Goal: Communication & Community: Answer question/provide support

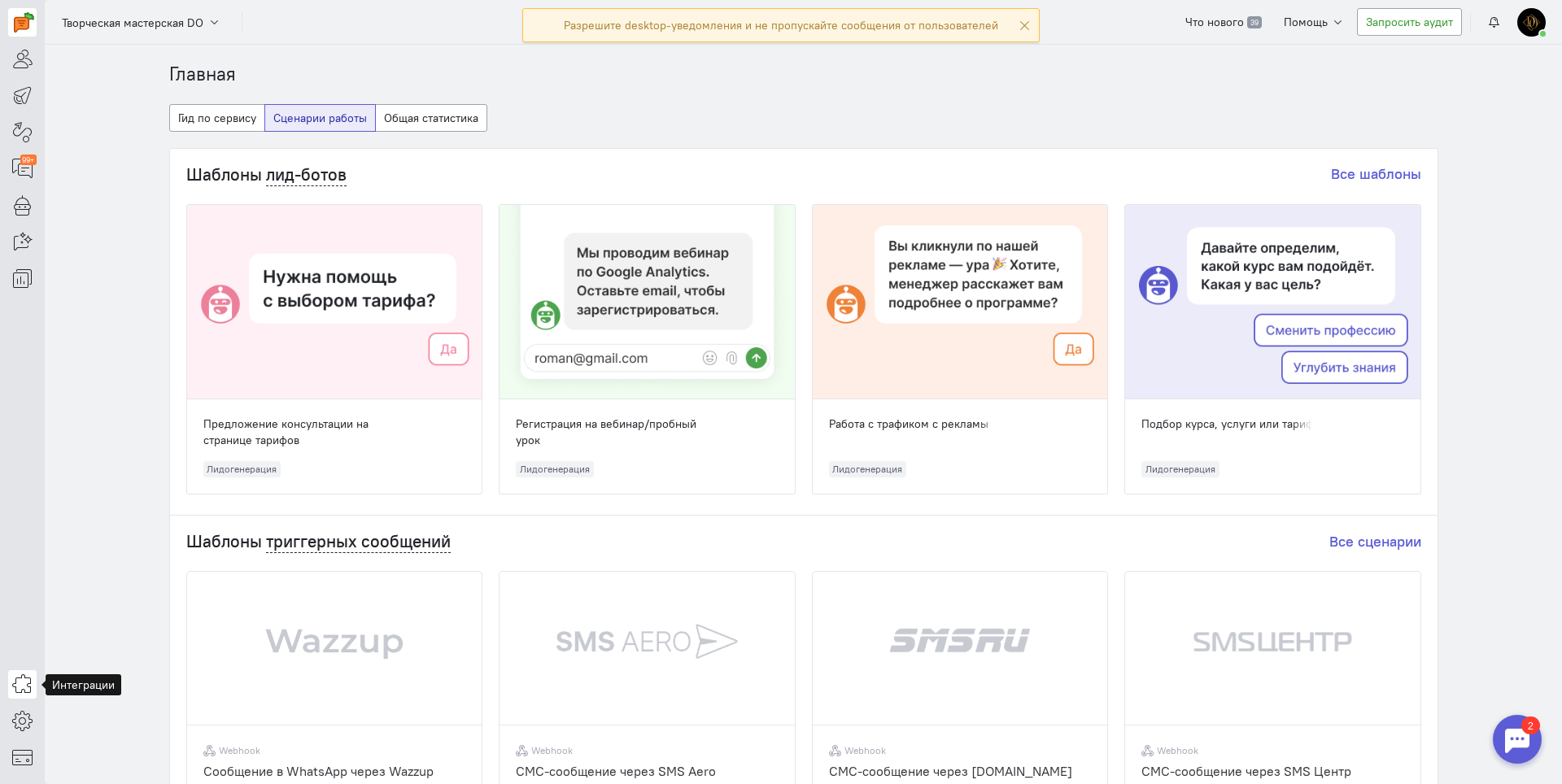
click at [21, 690] on icon at bounding box center [22, 683] width 20 height 19
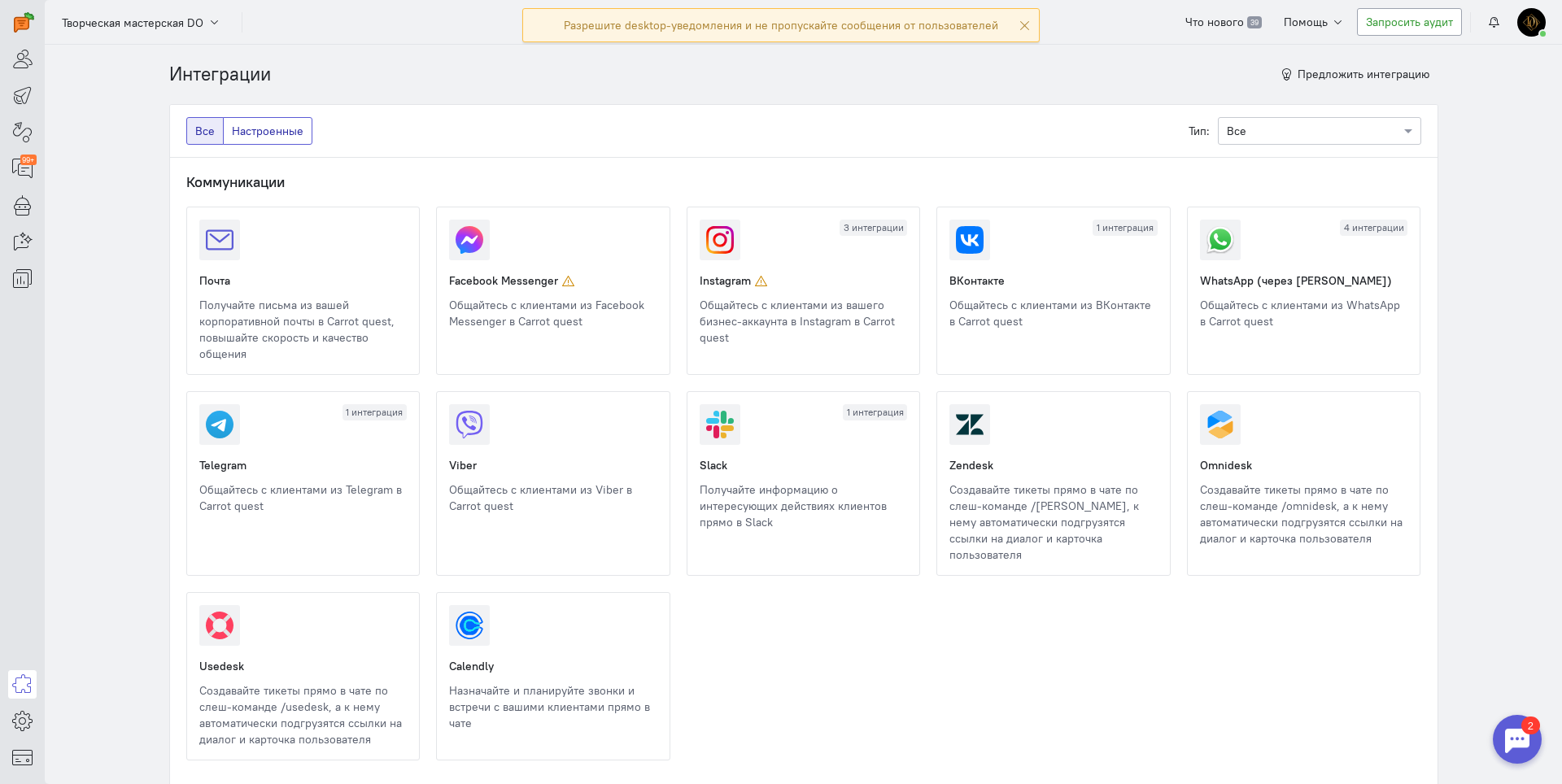
click at [264, 137] on span "Настроенные" at bounding box center [267, 131] width 72 height 15
click at [243, 134] on input "Настроенные" at bounding box center [237, 128] width 11 height 11
radio input "true"
radio input "false"
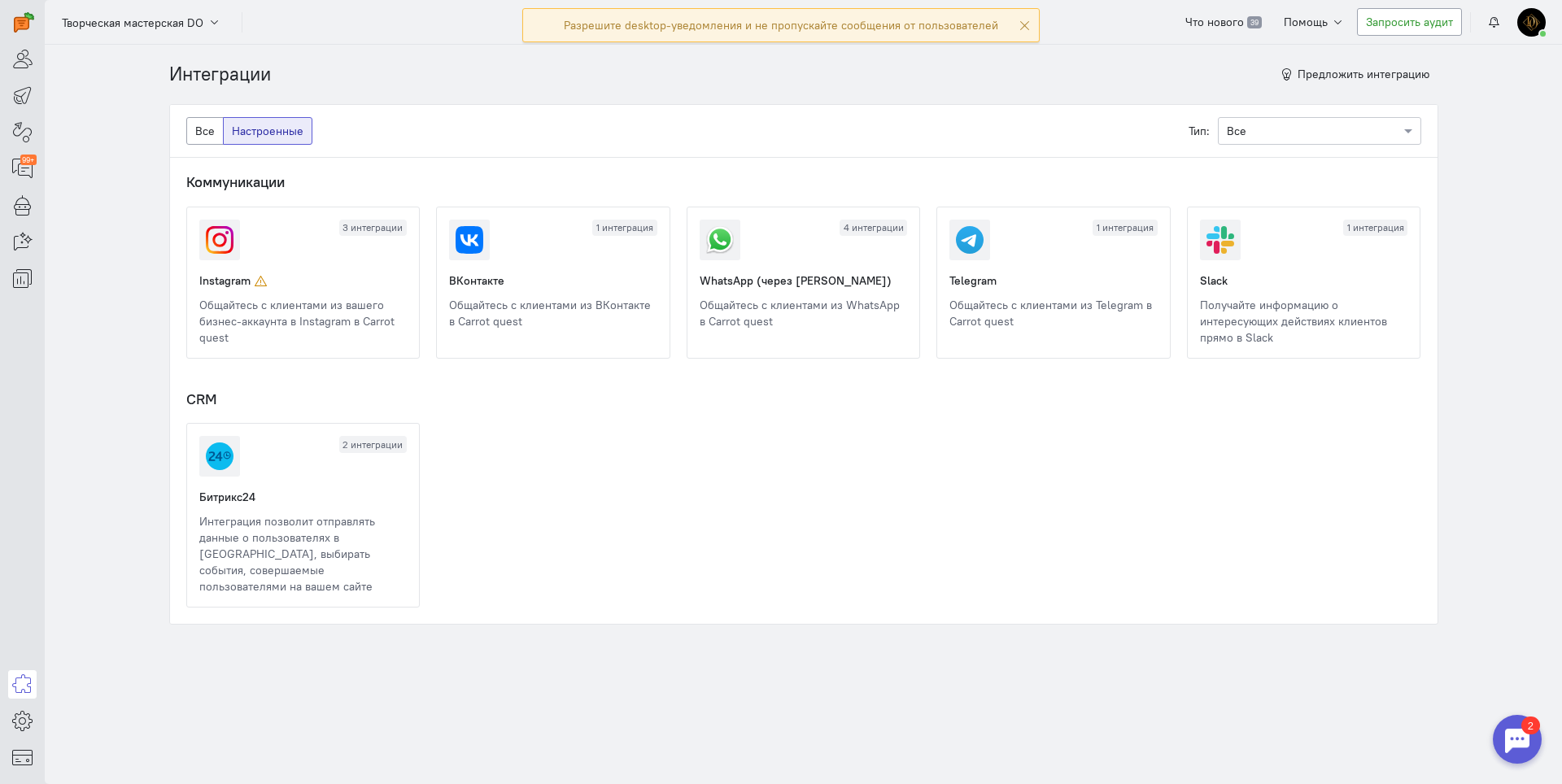
click at [700, 330] on link at bounding box center [700, 330] width 0 height 0
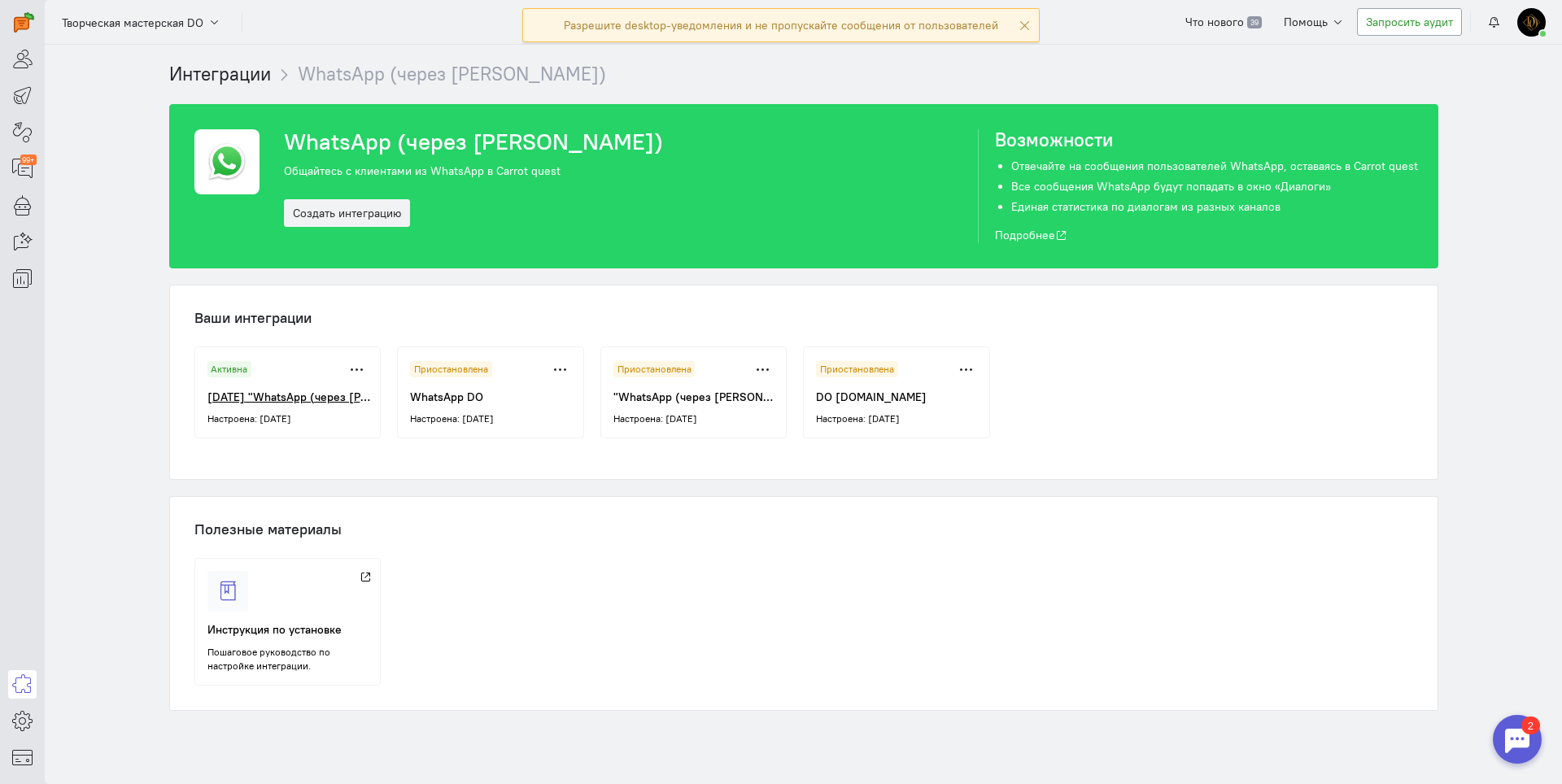
click at [264, 427] on link "Активна Приостановить Удалить [DATE] "WhatsApp (через [PERSON_NAME])" Настроена…" at bounding box center [288, 392] width 187 height 92
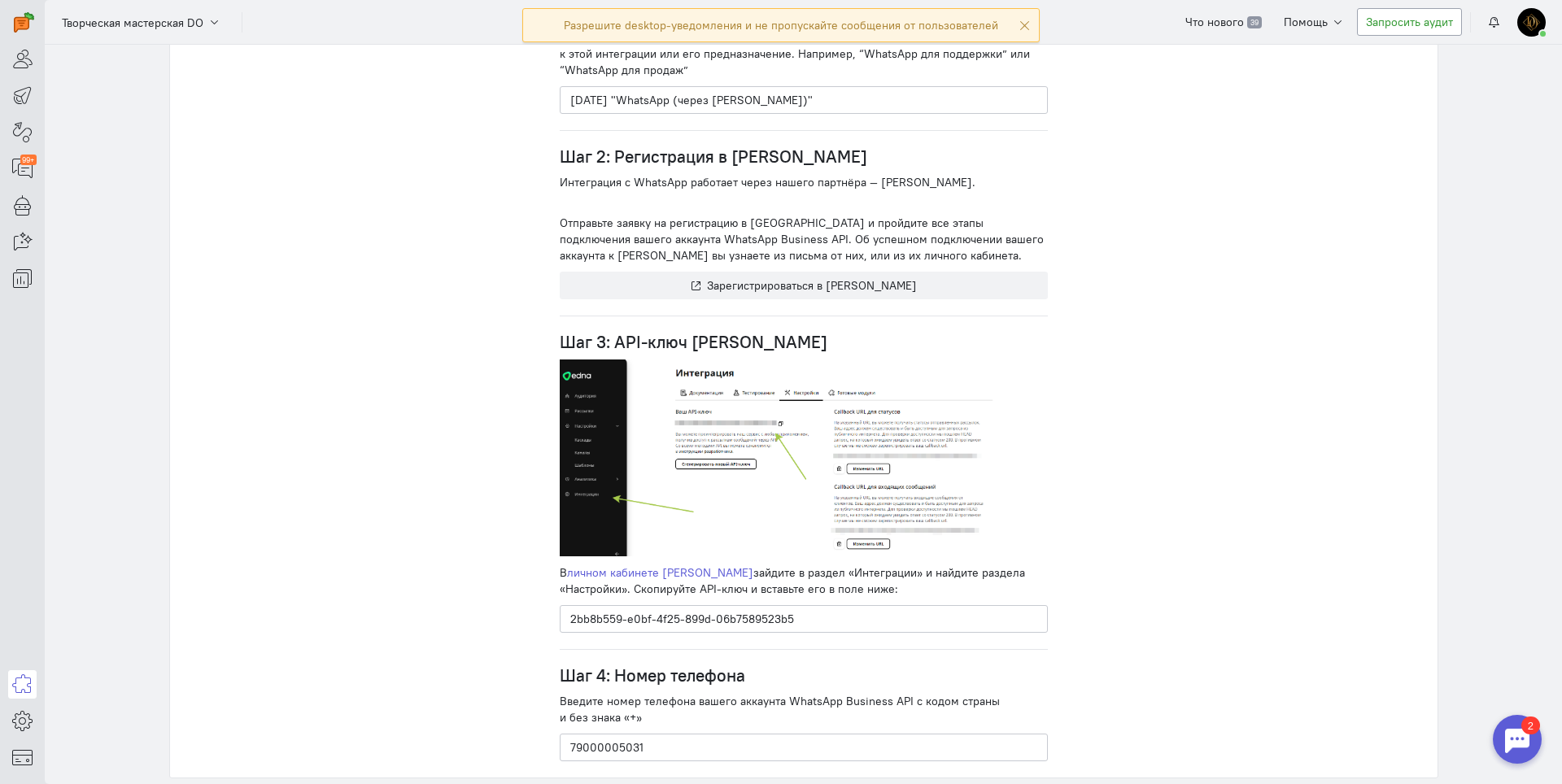
scroll to position [320, 0]
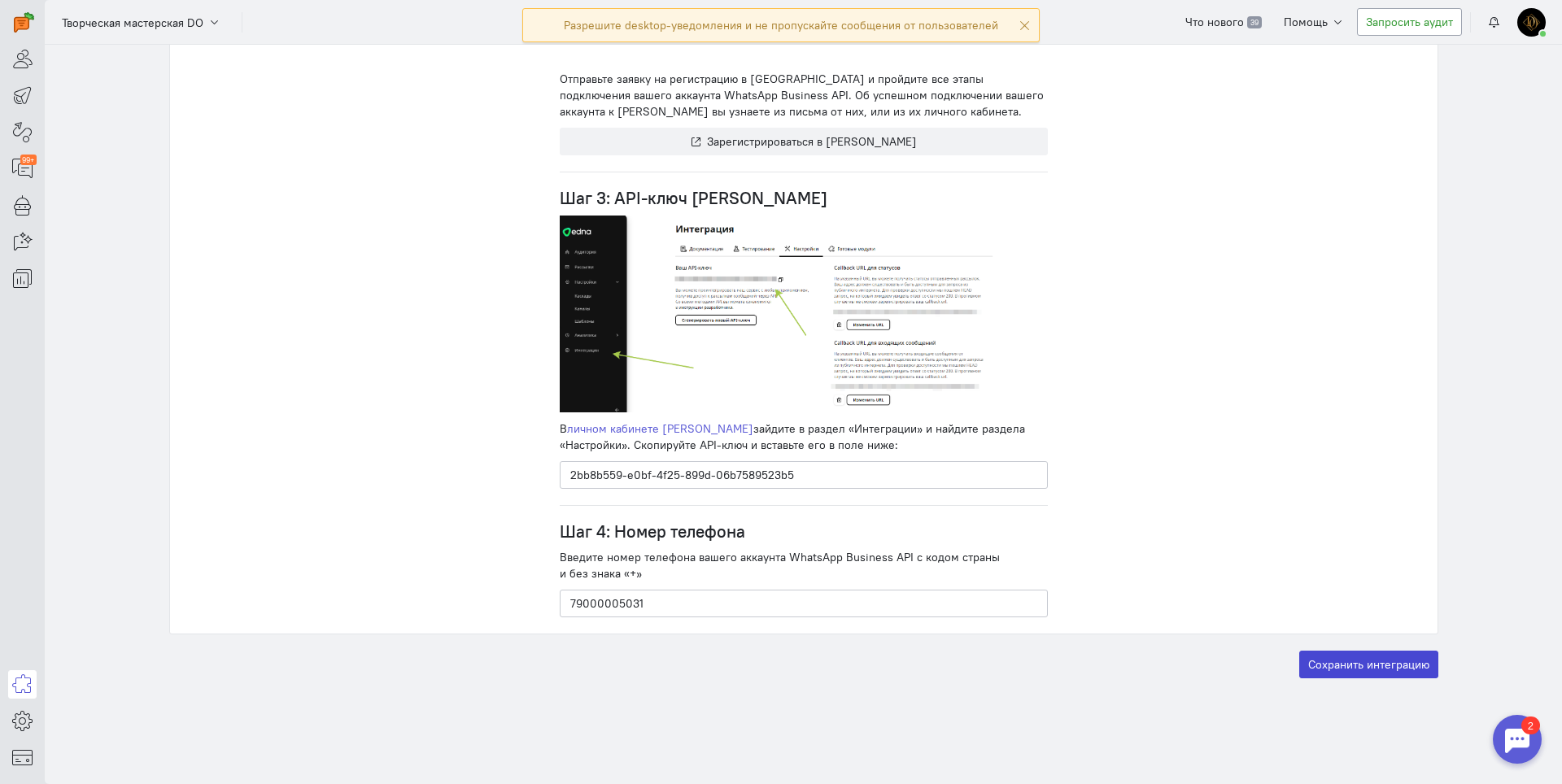
click at [1335, 664] on label "Сохранить интеграцию" at bounding box center [1368, 664] width 139 height 27
click at [0, 0] on input "Сохранить интеграцию" at bounding box center [0, 0] width 0 height 0
click at [1062, 768] on section "Интеграции WhatsApp (через [PERSON_NAME]) [DATE] "WhatsApp (через [PERSON_NAME]…" at bounding box center [803, 414] width 1517 height 739
click at [13, 735] on link at bounding box center [22, 720] width 28 height 28
click at [121, 701] on link "Настройки диалогов New" at bounding box center [131, 692] width 173 height 26
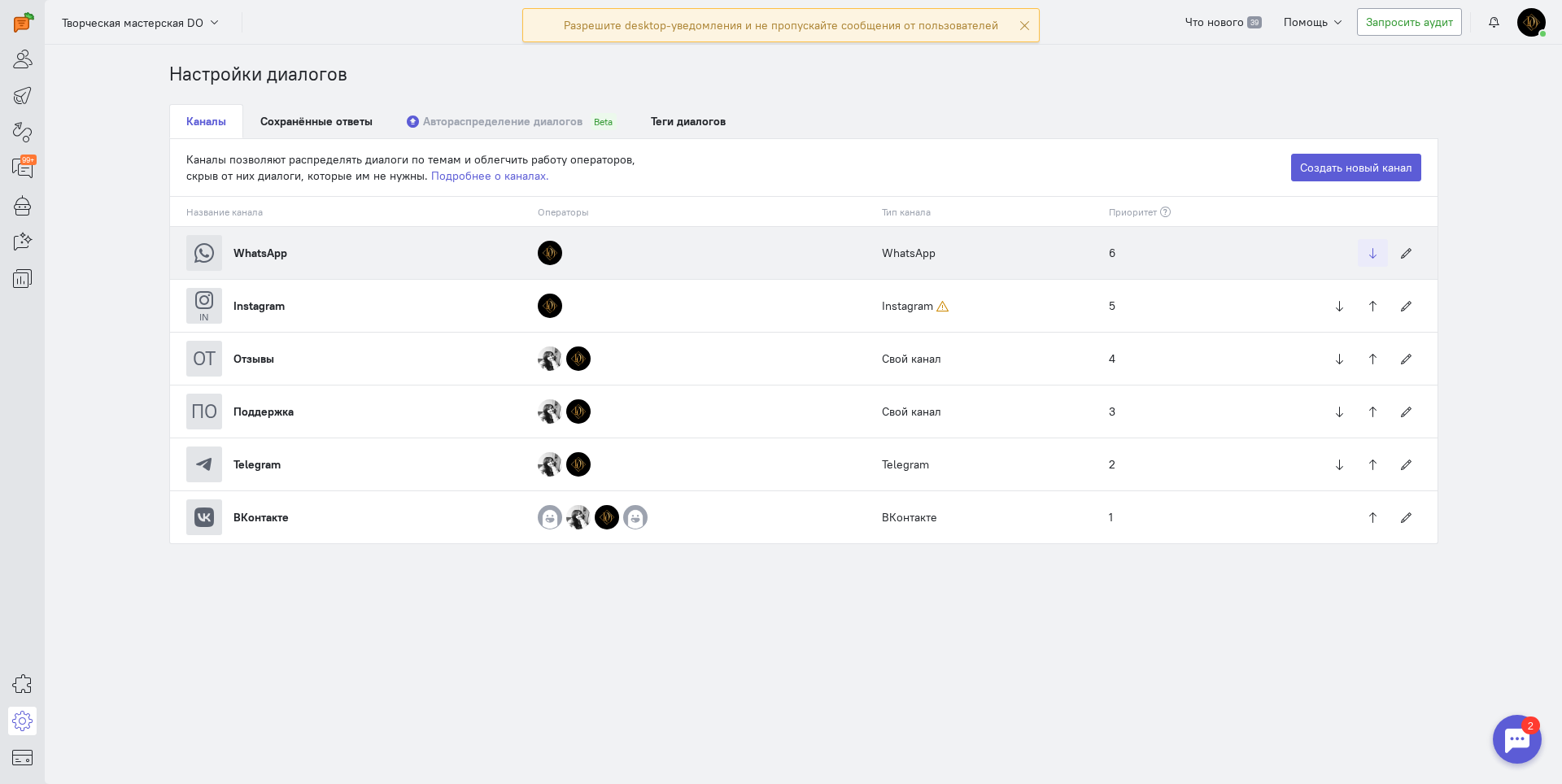
click at [1373, 259] on icon "button" at bounding box center [1373, 253] width 12 height 12
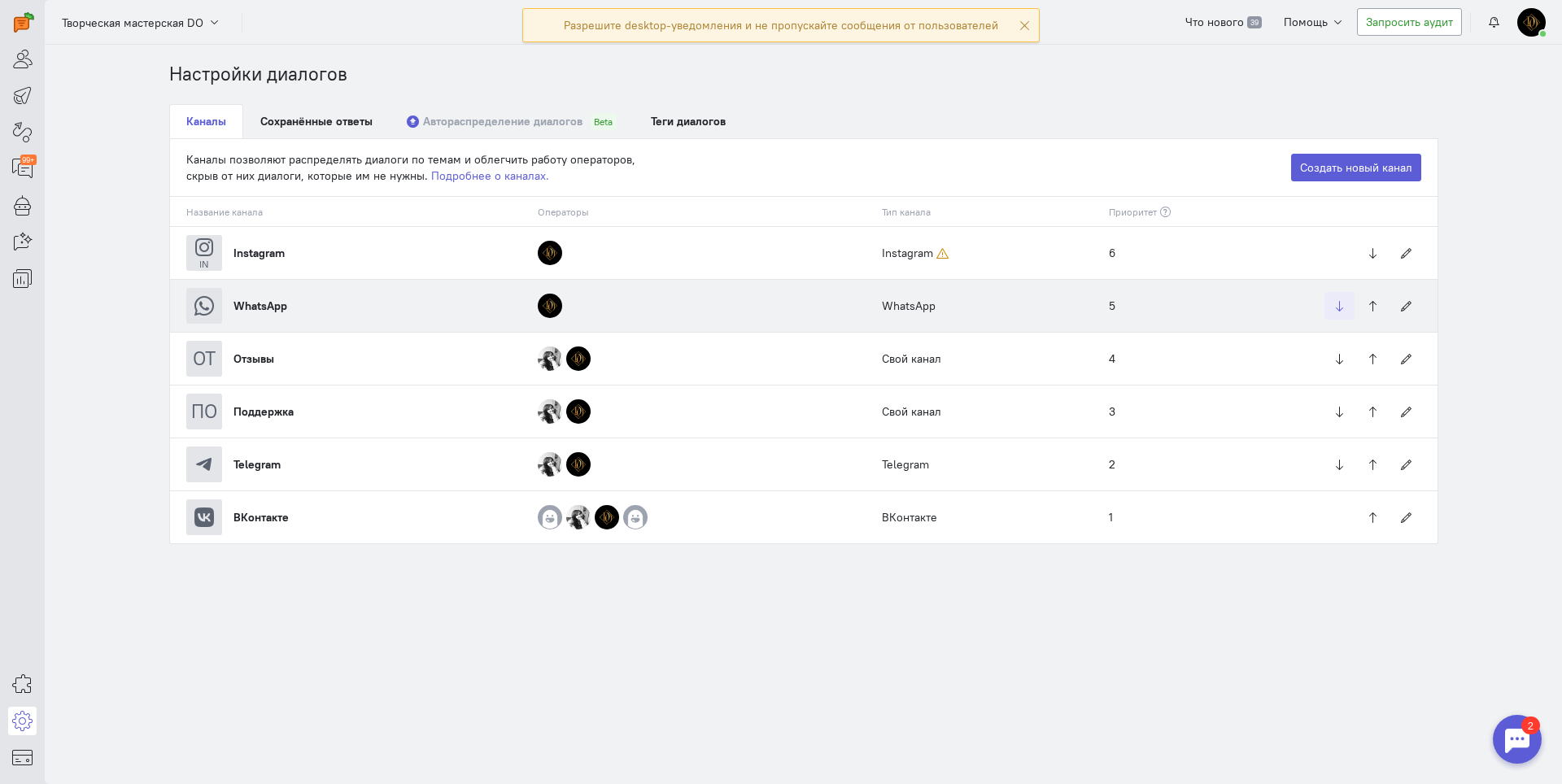
click at [1335, 313] on icon "button" at bounding box center [1339, 305] width 12 height 12
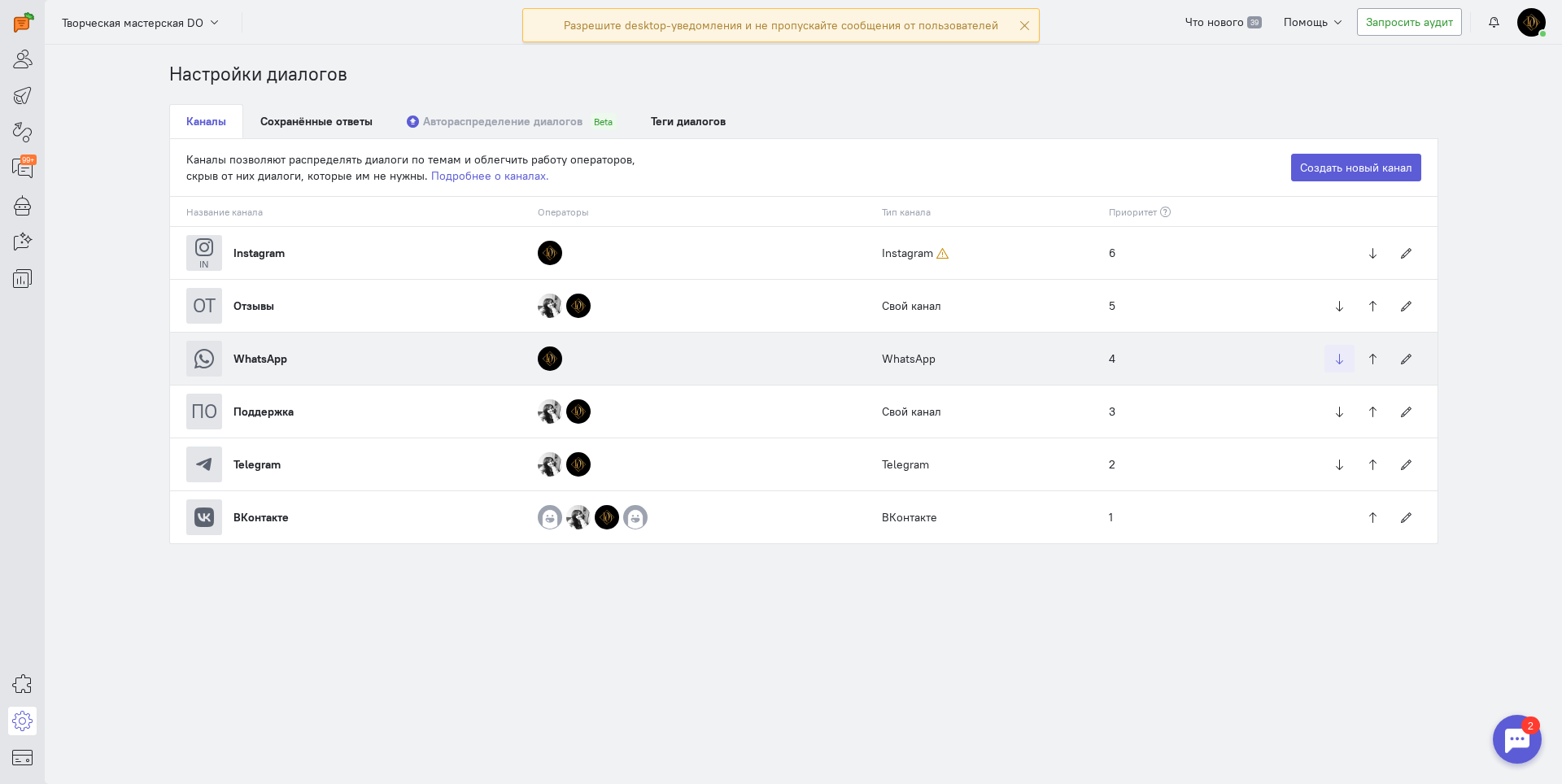
click at [1329, 350] on button "button" at bounding box center [1339, 359] width 30 height 27
click at [1408, 356] on icon at bounding box center [1406, 359] width 12 height 12
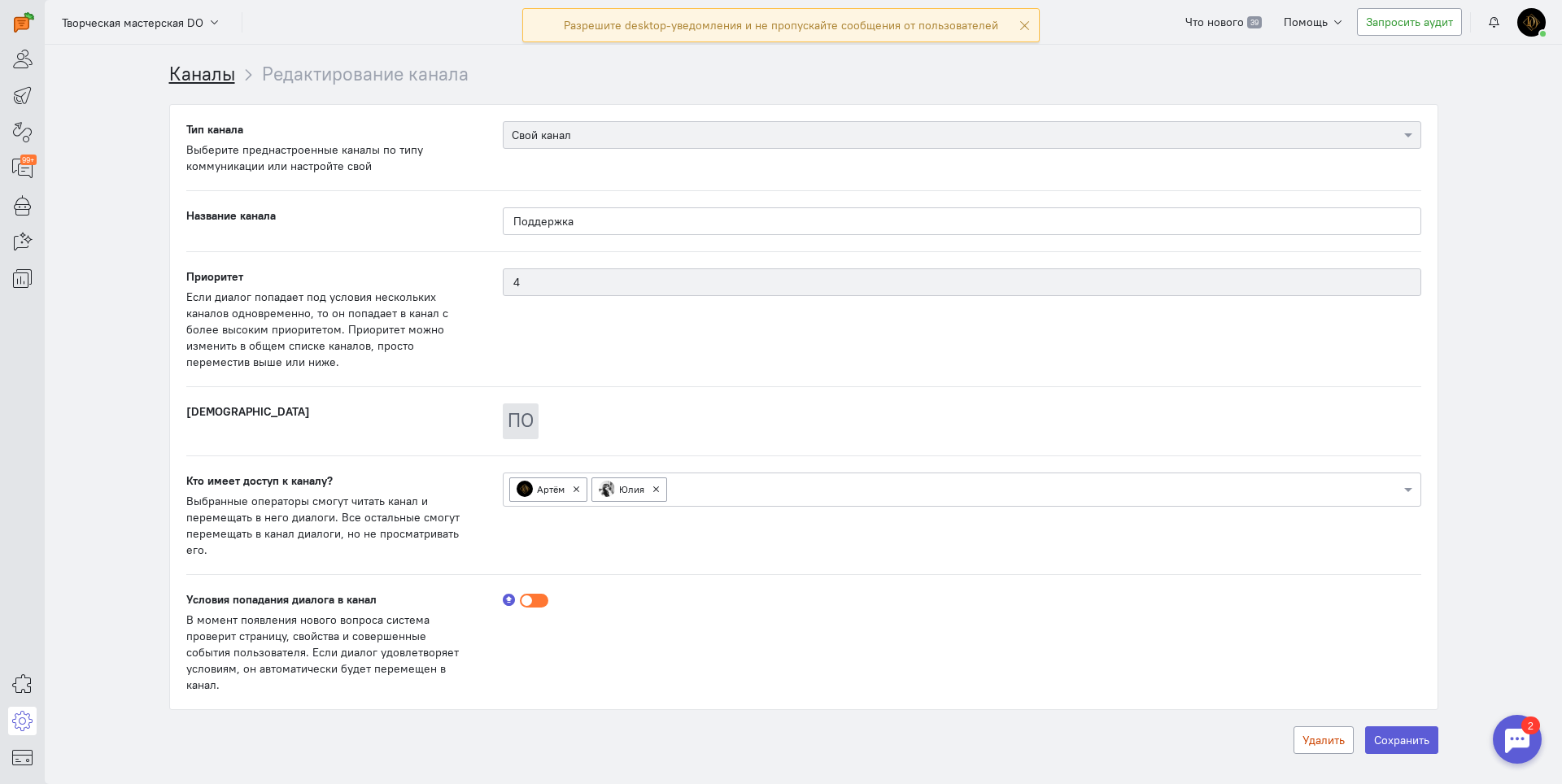
click at [184, 78] on link "Каналы" at bounding box center [202, 74] width 66 height 24
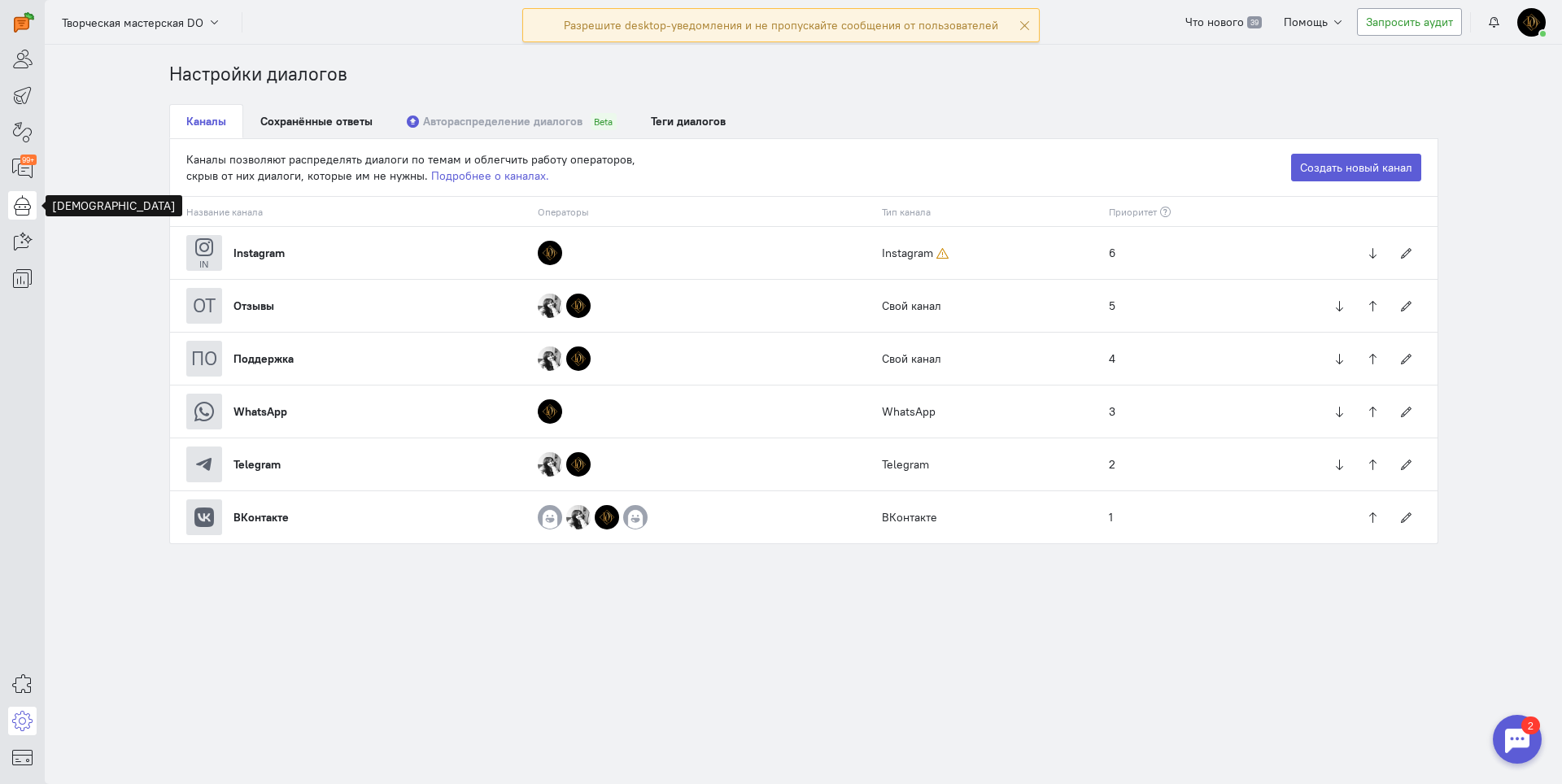
click at [20, 213] on icon at bounding box center [22, 204] width 20 height 19
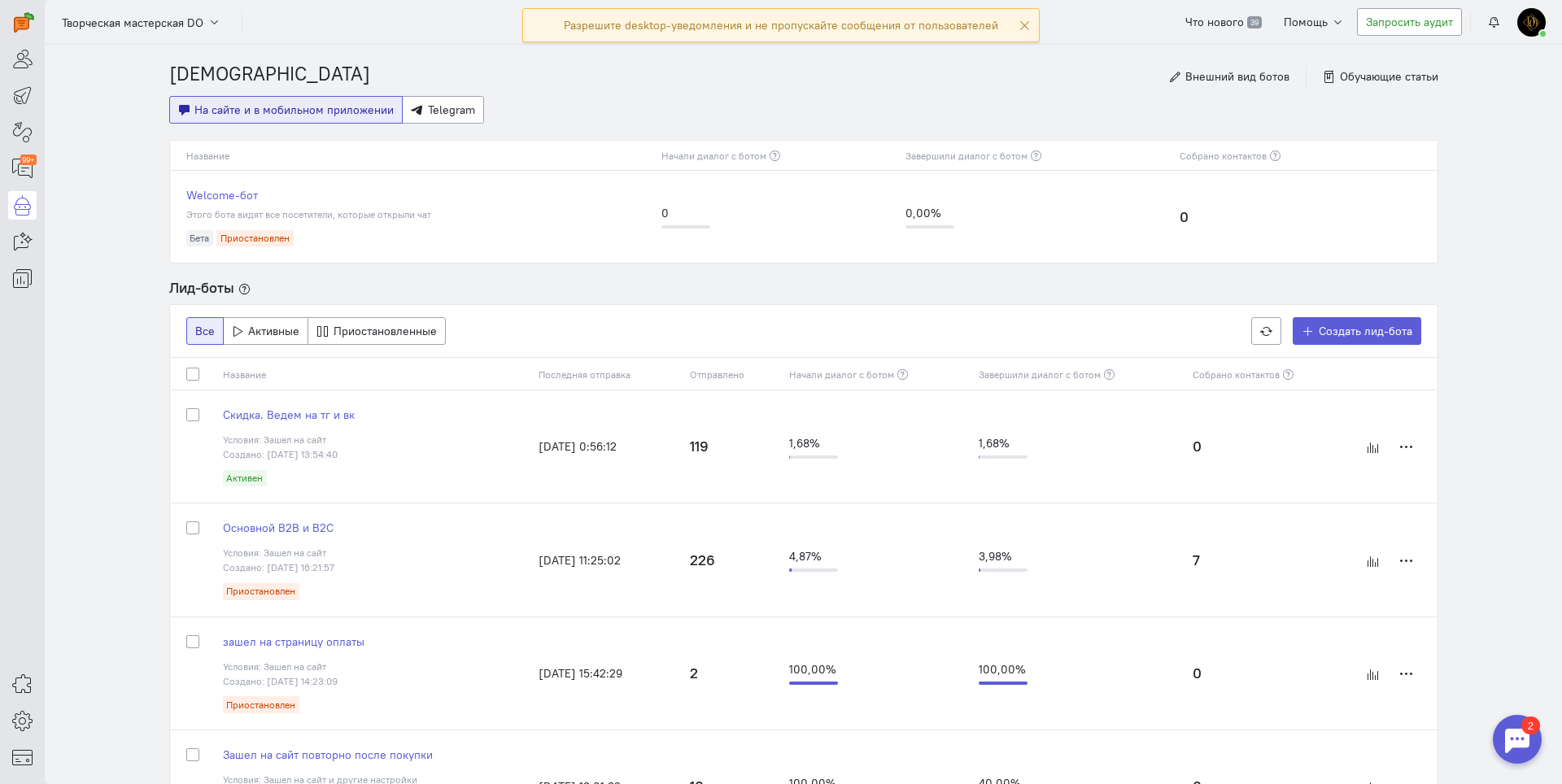
click at [1512, 749] on div at bounding box center [1517, 739] width 49 height 49
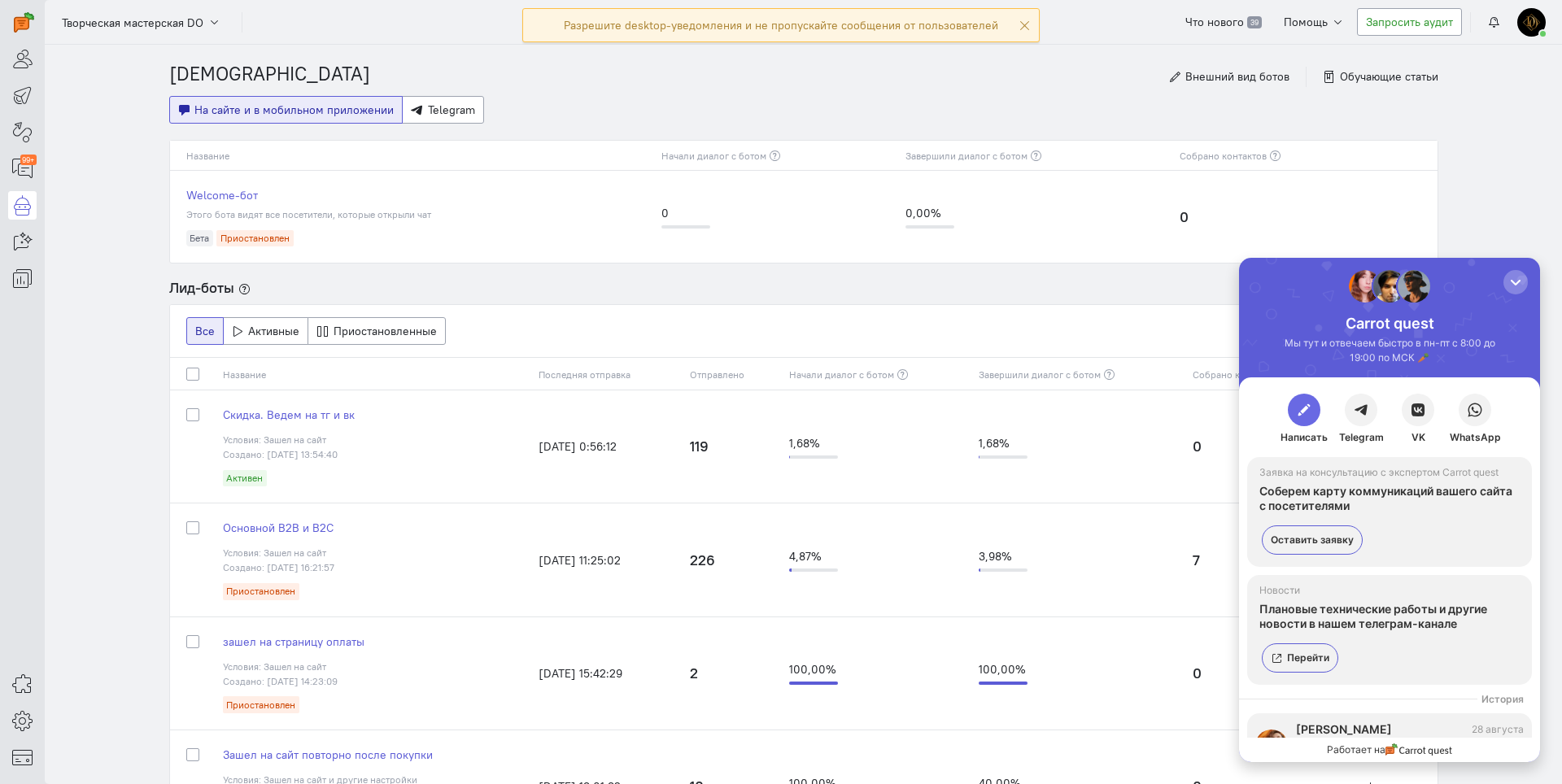
click at [1294, 413] on button "button" at bounding box center [1305, 410] width 33 height 33
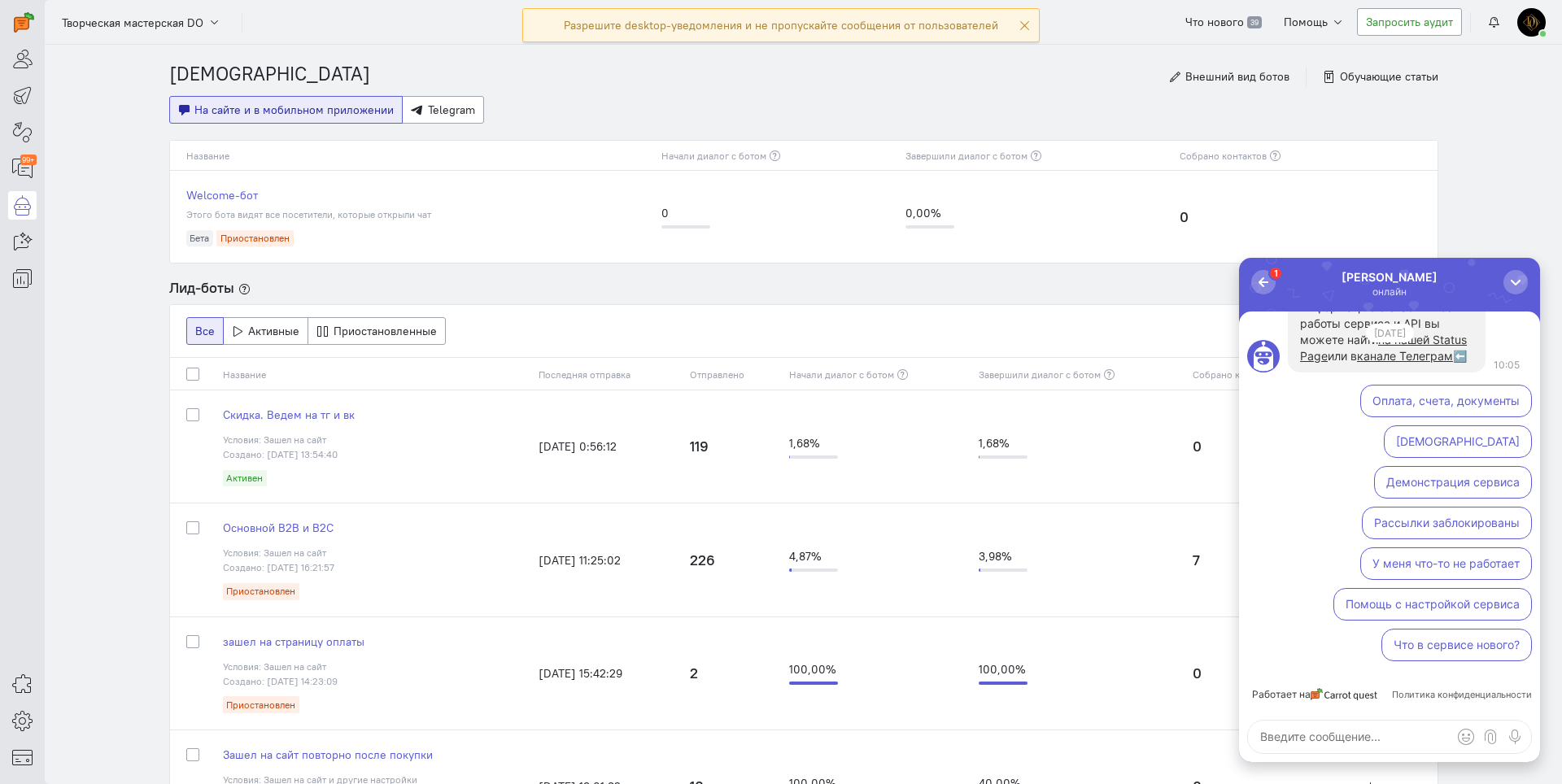
click at [1422, 608] on button "Помощь с настройкой сервиса" at bounding box center [1433, 604] width 199 height 33
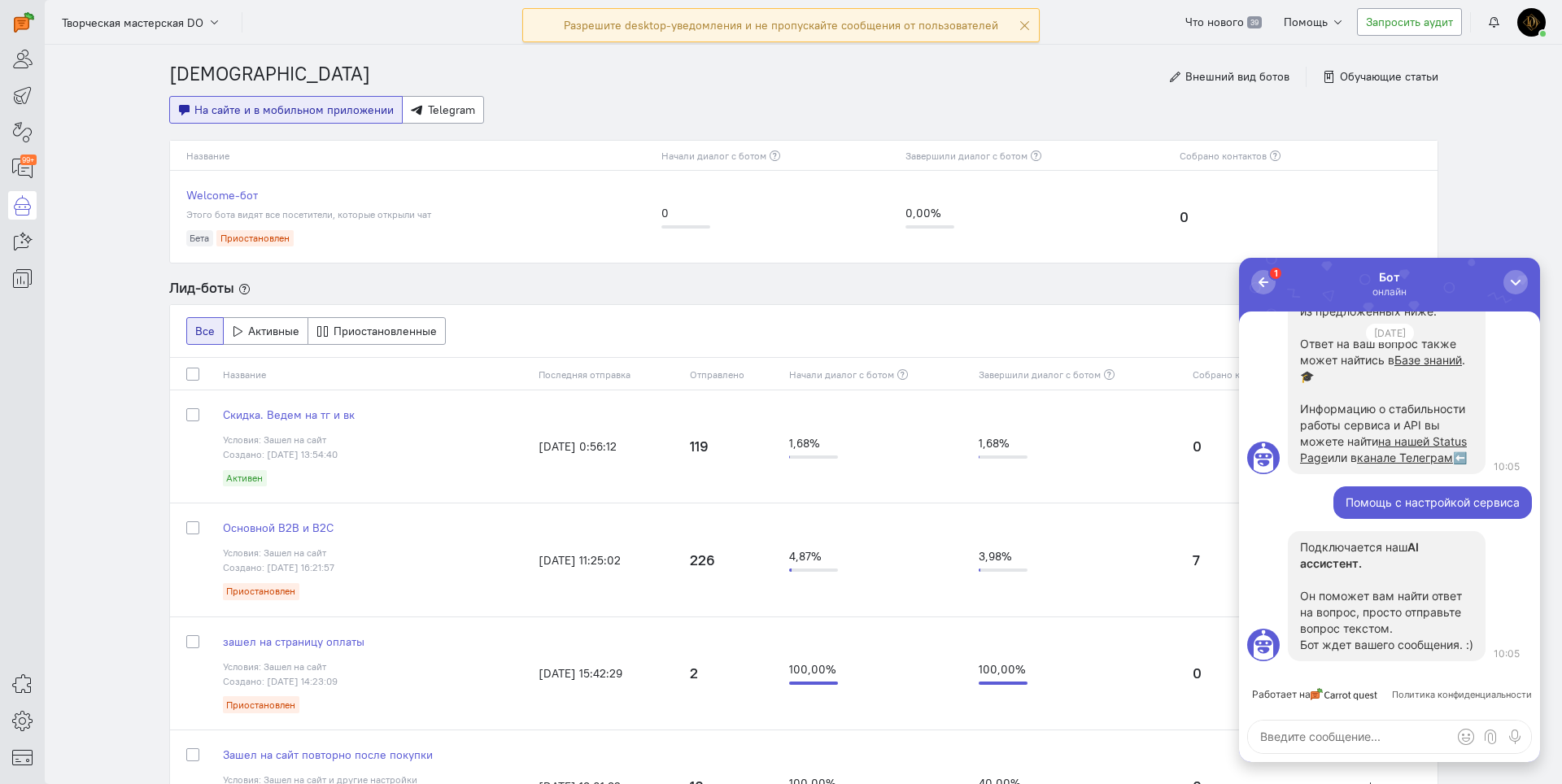
click at [1313, 746] on textarea at bounding box center [1390, 737] width 284 height 33
type textarea "вывести в чате ватсап [DEMOGRAPHIC_DATA] как"
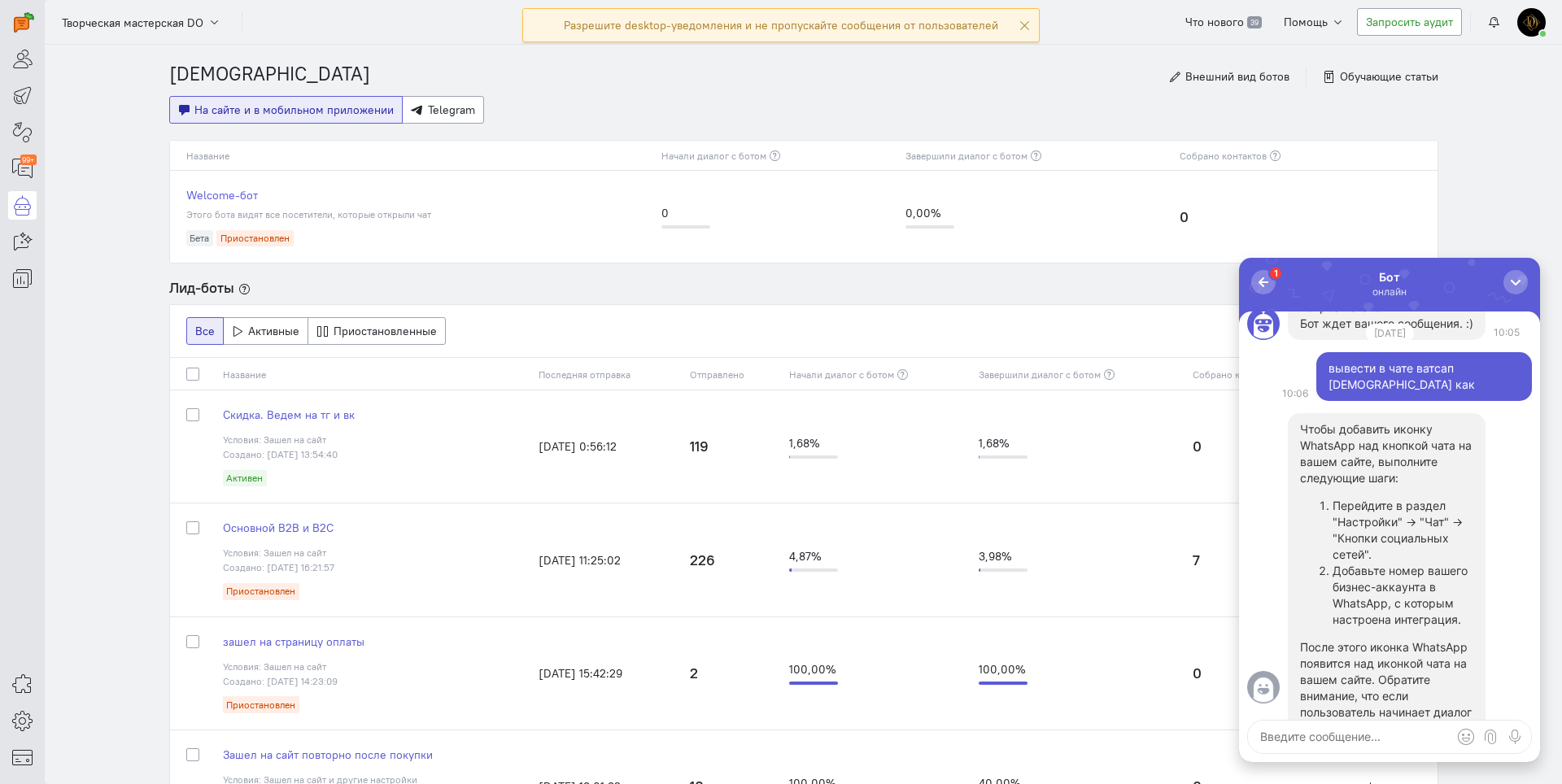
scroll to position [-163, 0]
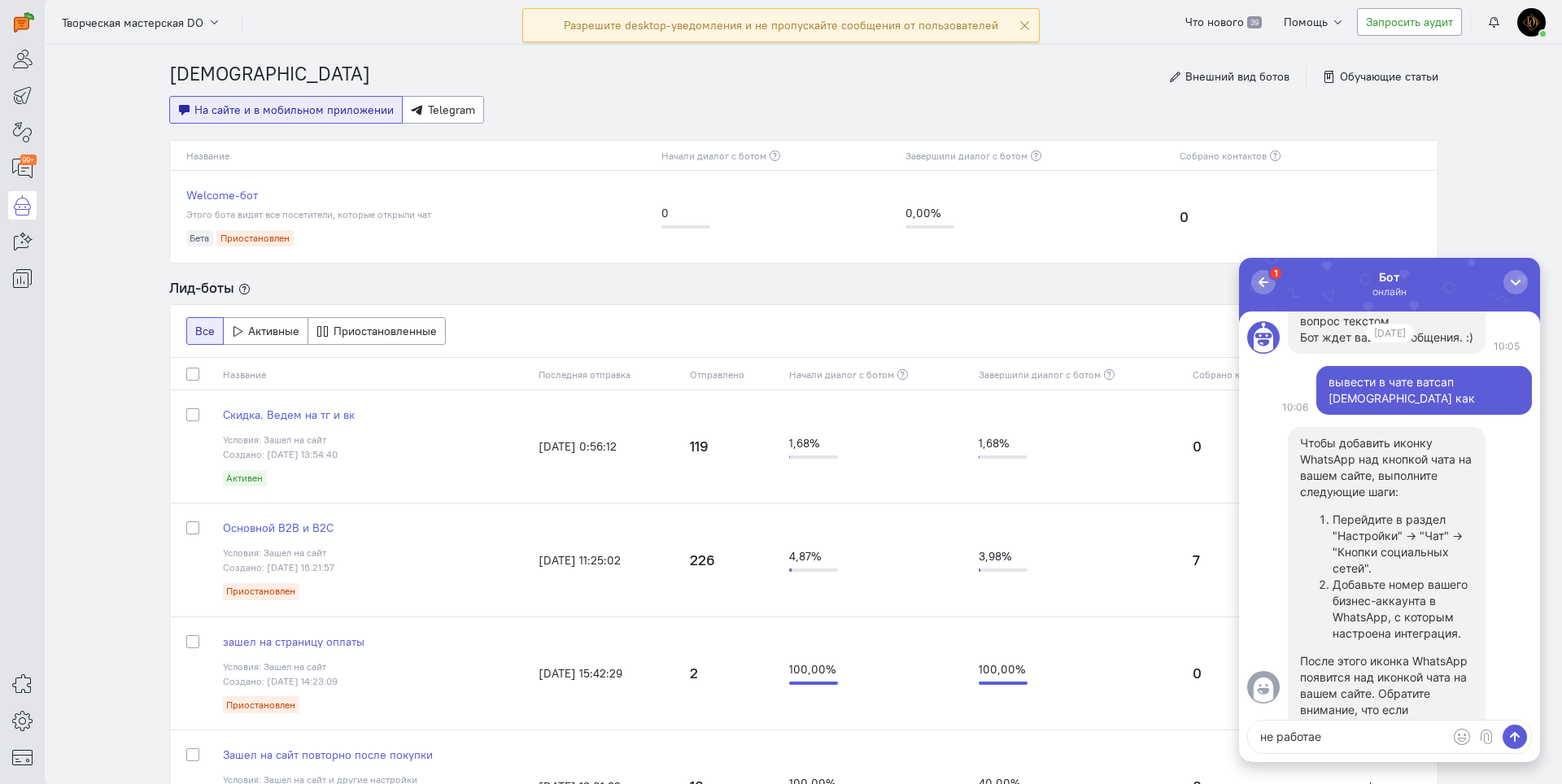
type textarea "не работает"
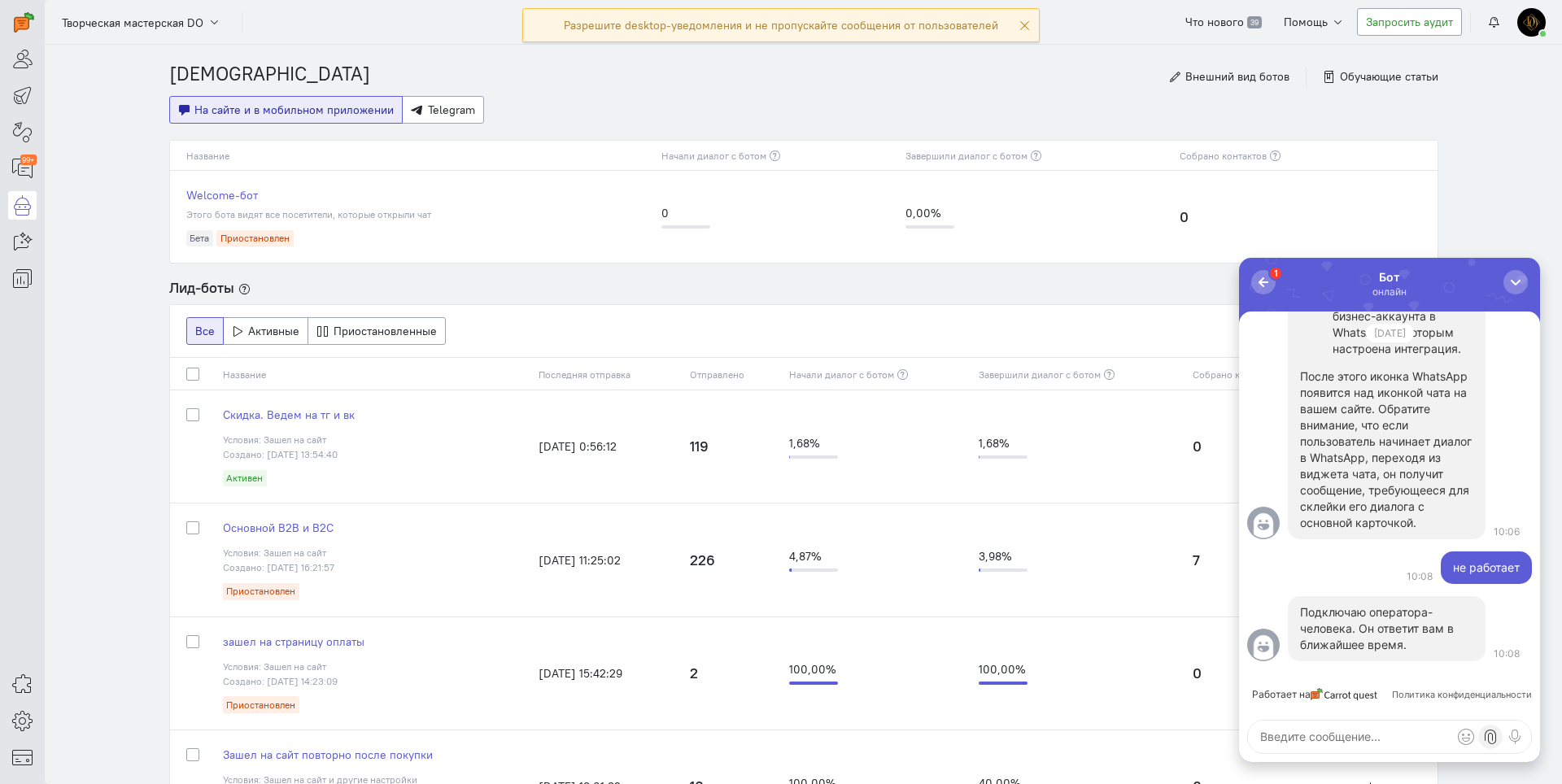
click at [1485, 738] on label at bounding box center [1490, 737] width 25 height 25
click at [1239, 258] on input "file" at bounding box center [1239, 258] width 0 height 0
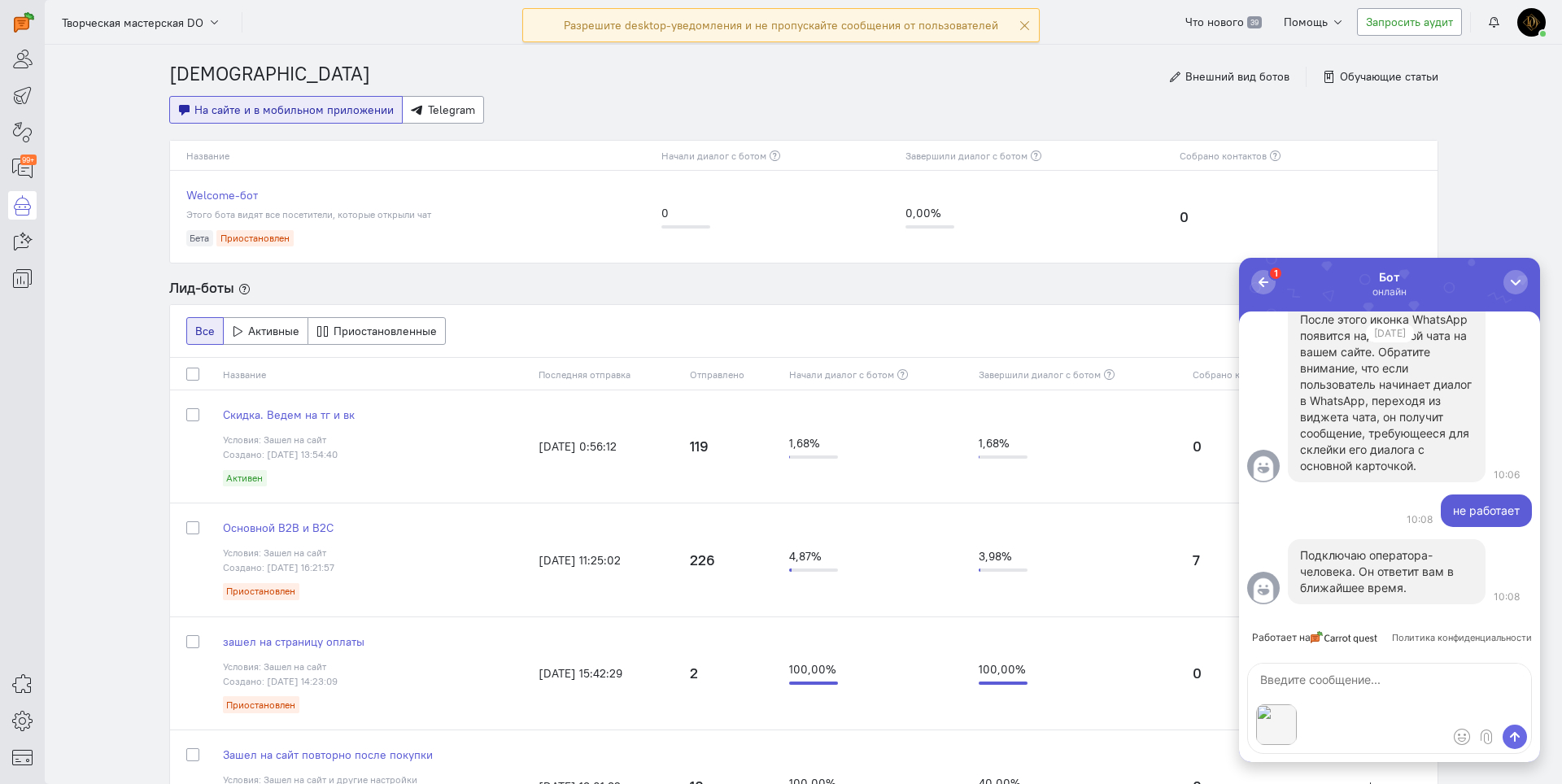
click at [1509, 734] on span "submit" at bounding box center [1516, 737] width 16 height 16
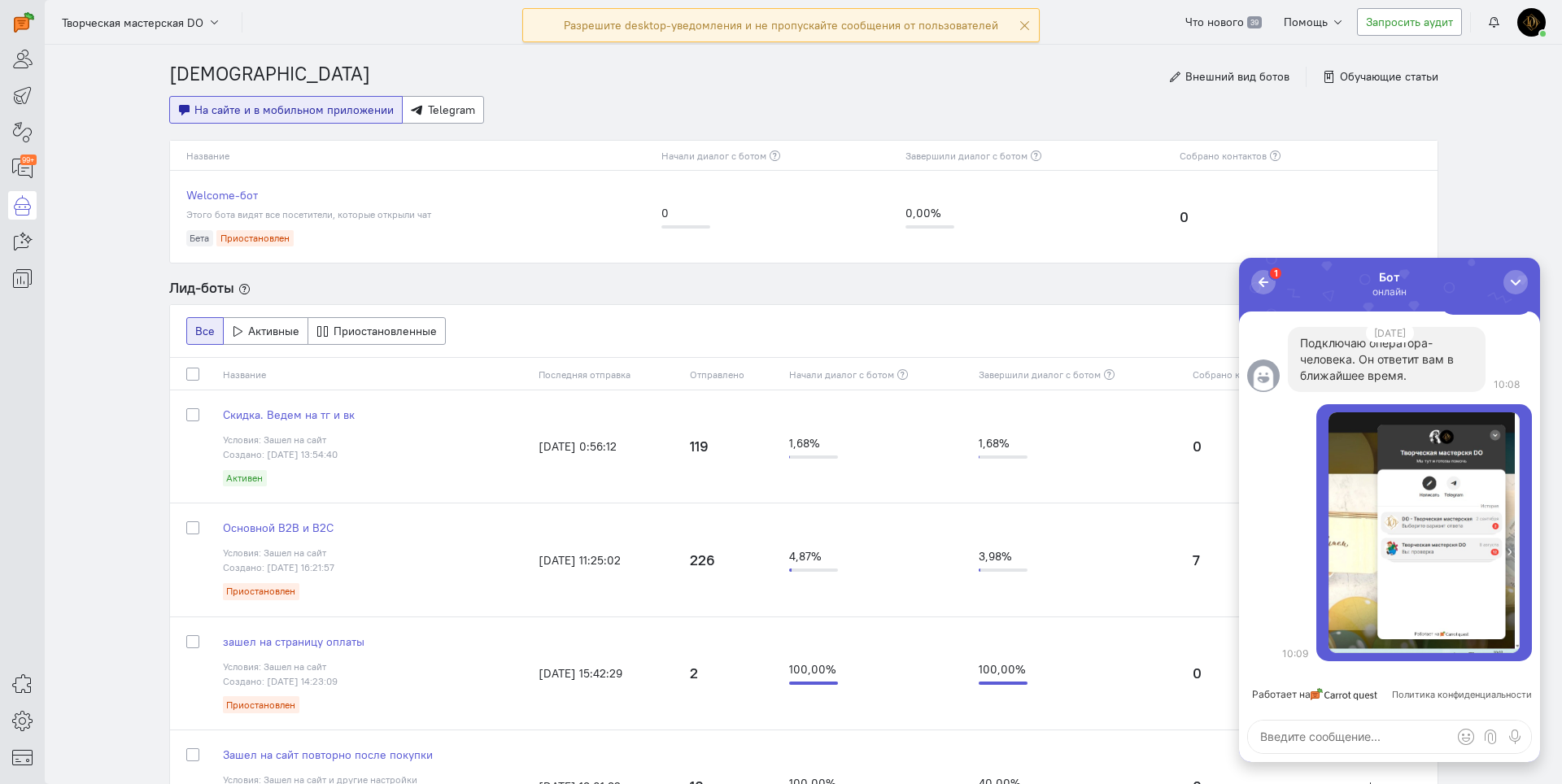
click at [1301, 745] on textarea at bounding box center [1390, 737] width 284 height 33
type textarea "ватсап через [PERSON_NAME] подключен"
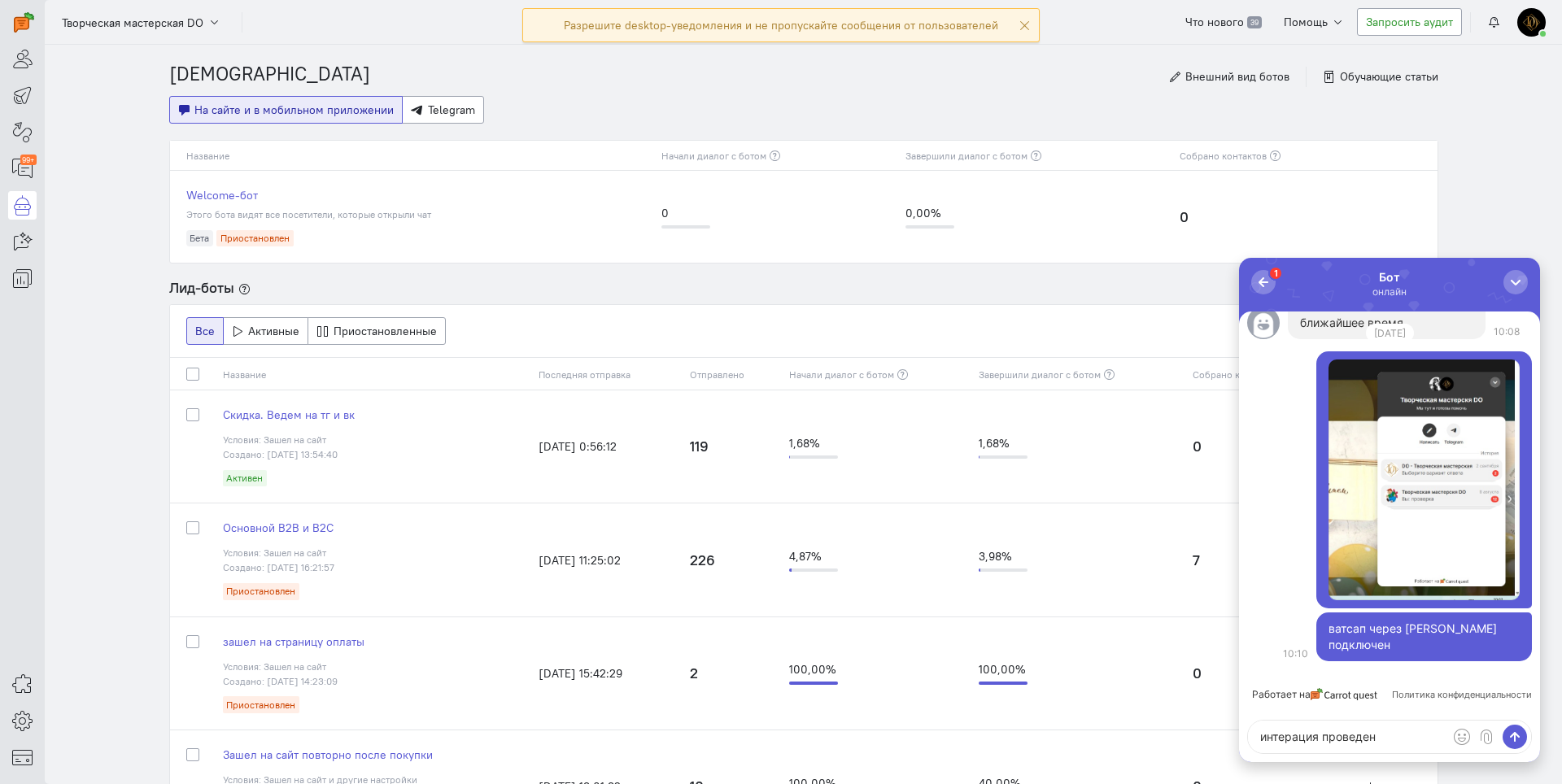
type textarea "интерация проведена"
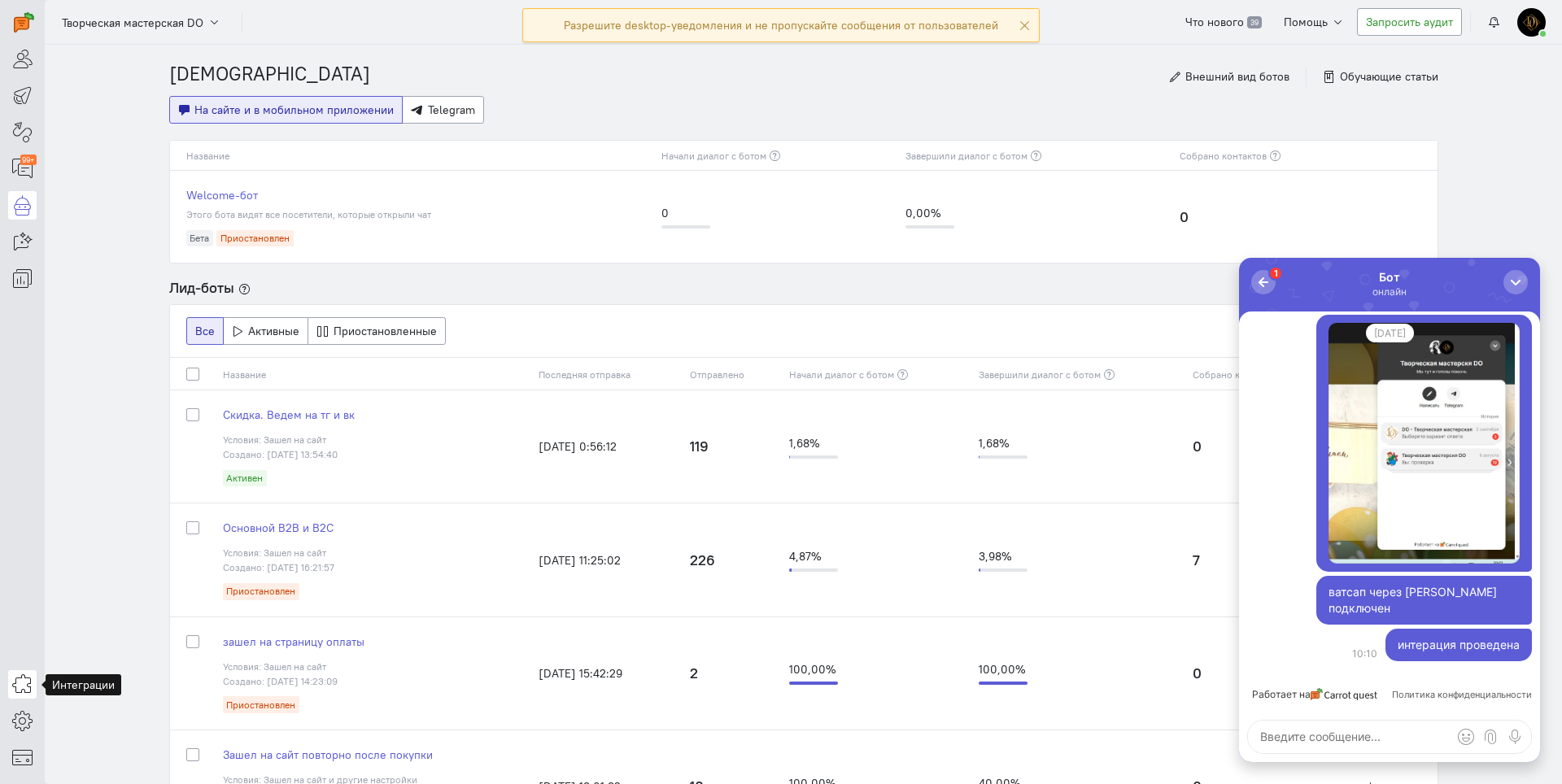
click at [24, 673] on link at bounding box center [22, 684] width 28 height 28
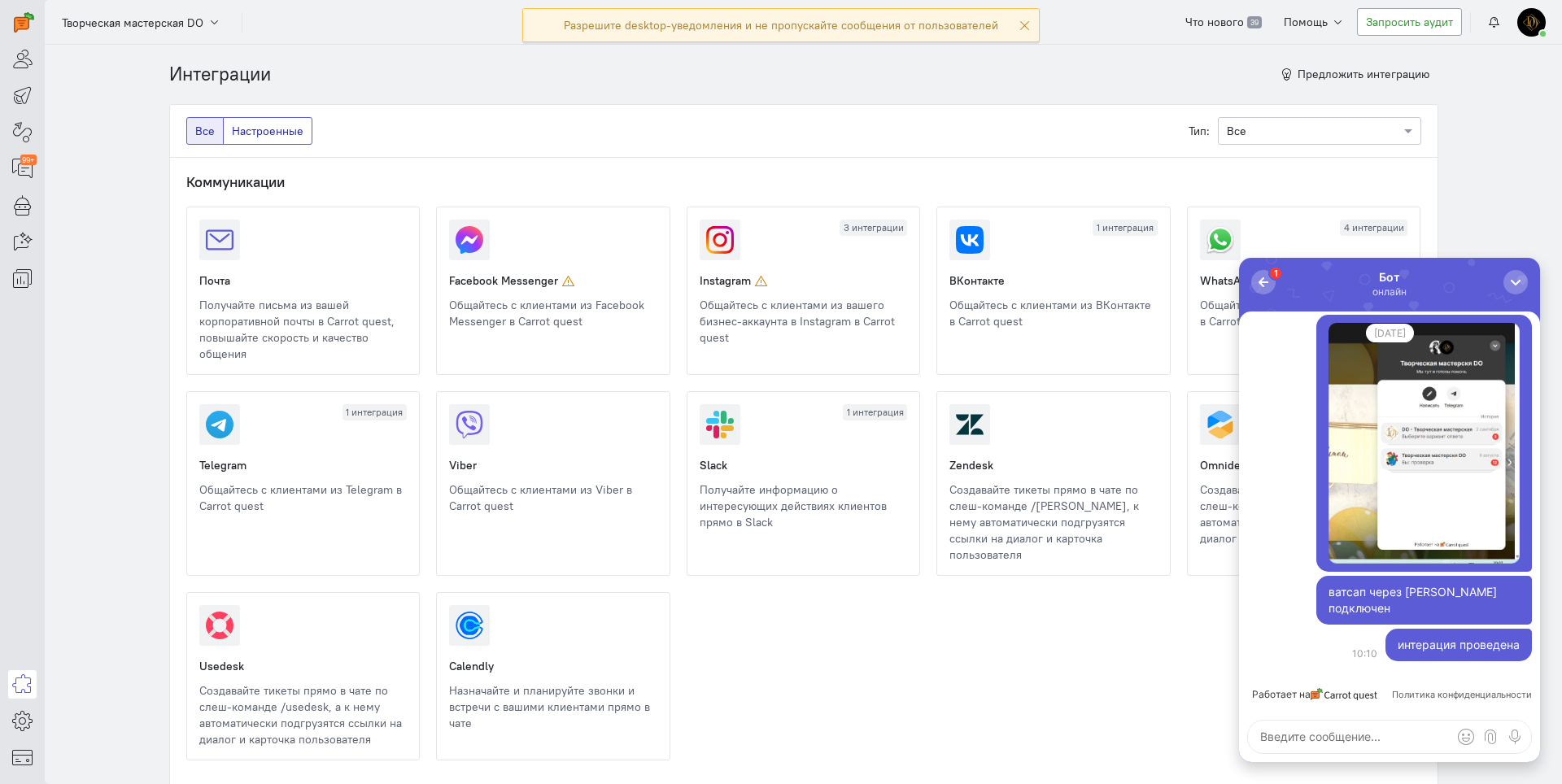
click at [259, 122] on label "Настроенные" at bounding box center [267, 131] width 90 height 27
click at [243, 123] on input "Настроенные" at bounding box center [237, 128] width 11 height 11
radio input "true"
radio input "false"
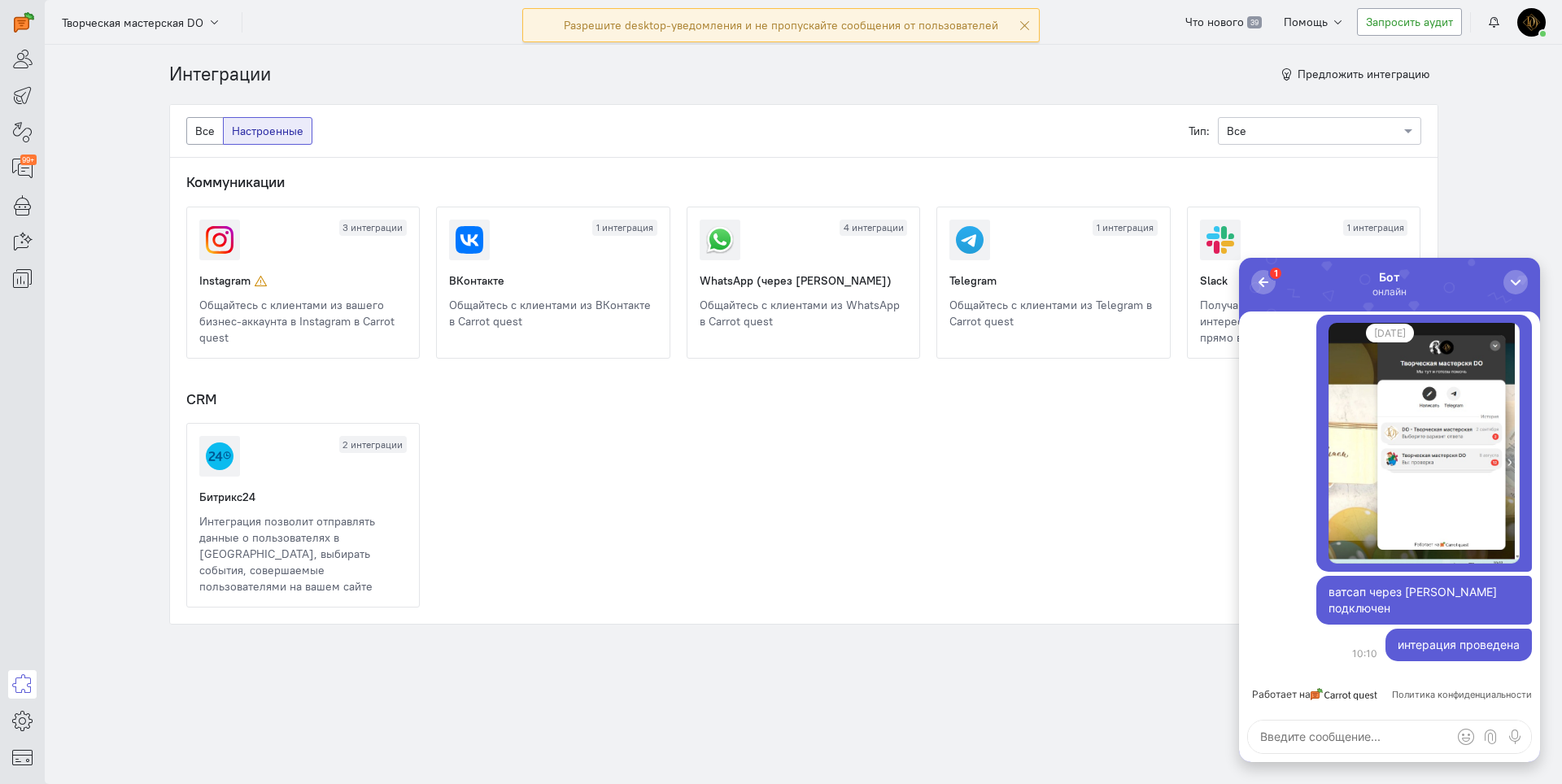
click at [700, 330] on link at bounding box center [700, 330] width 0 height 0
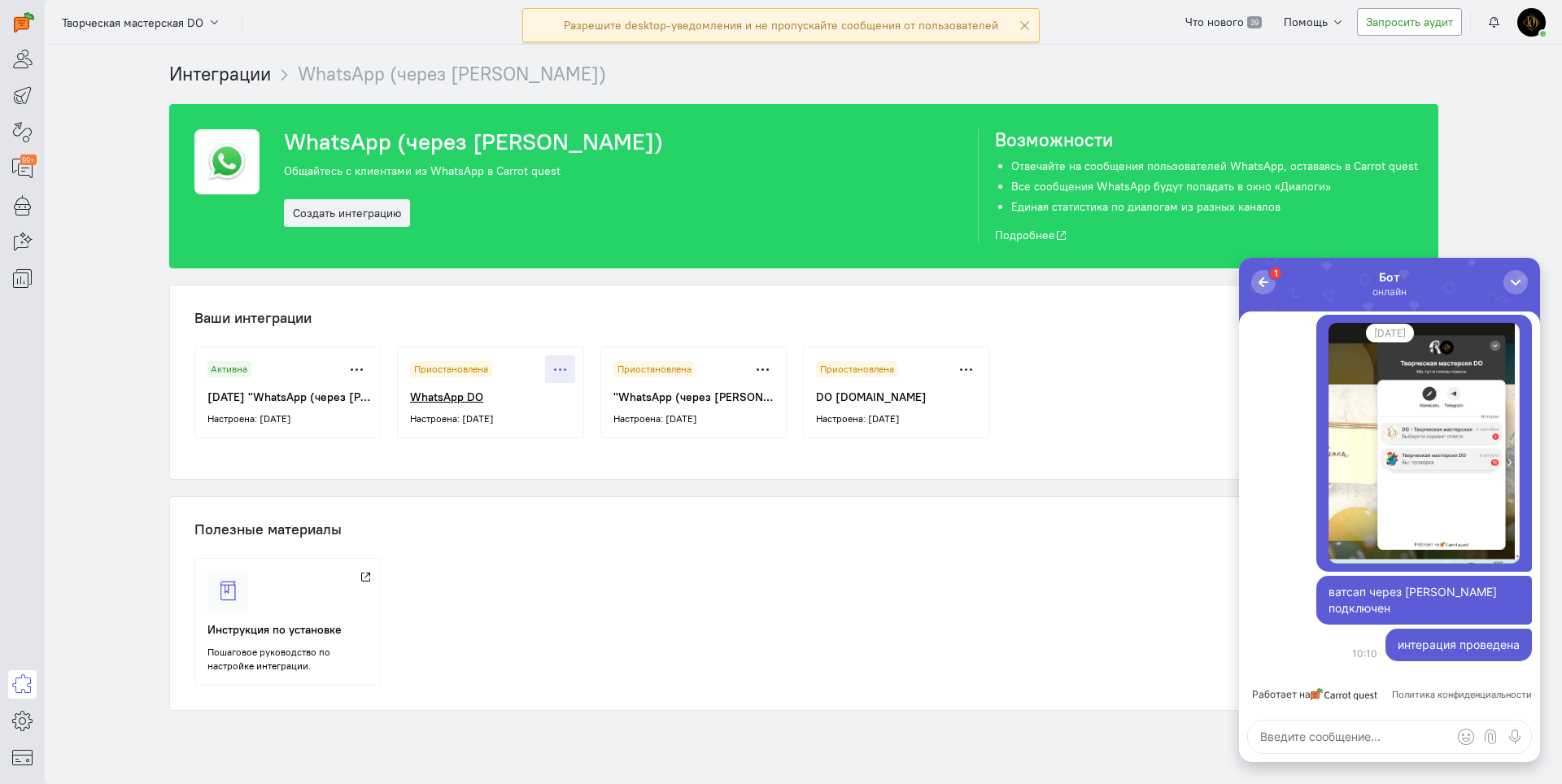
click at [554, 363] on icon at bounding box center [560, 369] width 12 height 12
click at [506, 439] on button "Удалить" at bounding box center [503, 430] width 130 height 26
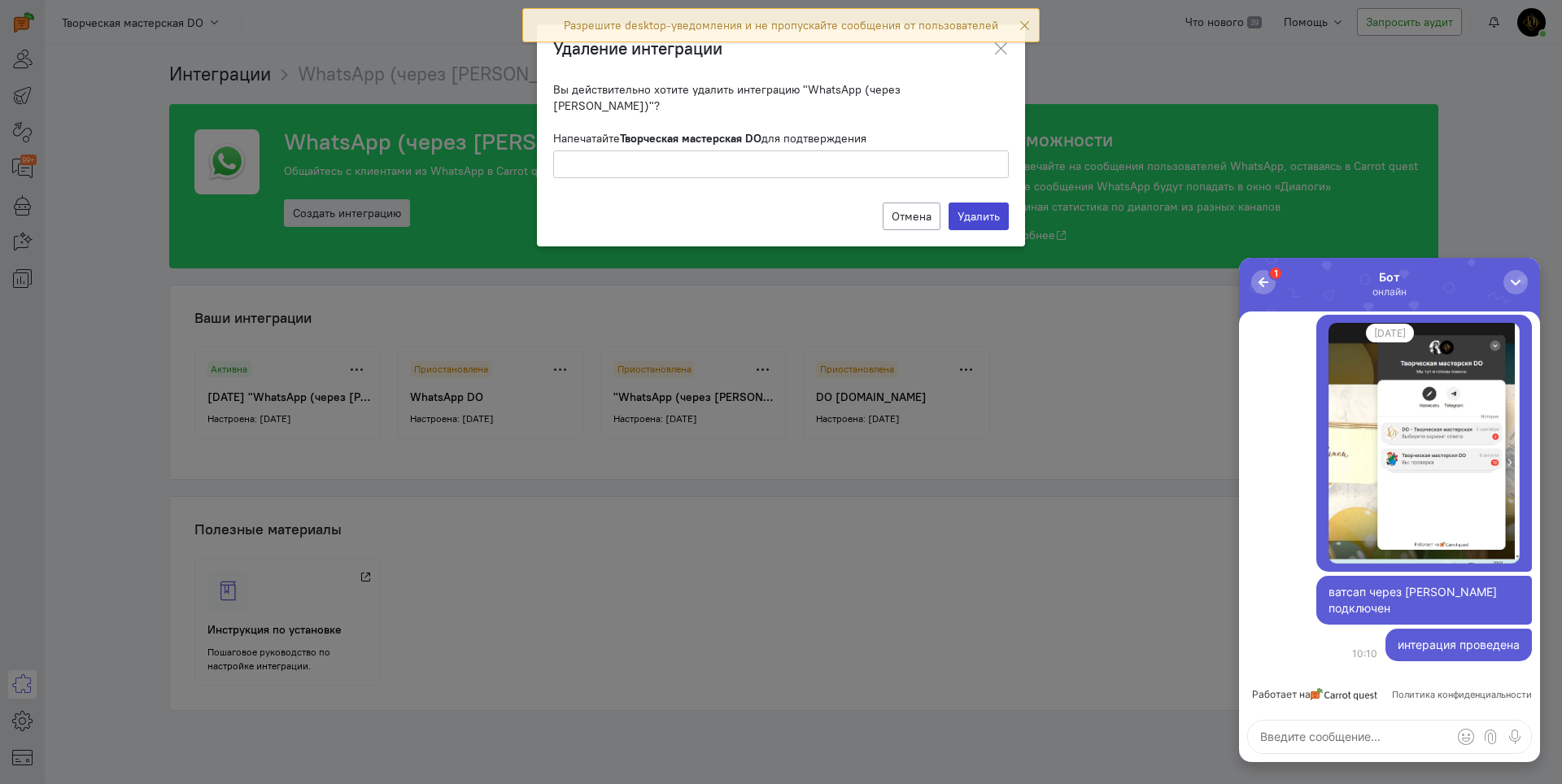
click at [971, 203] on label "Удалить" at bounding box center [979, 216] width 60 height 27
click at [731, 151] on input "text" at bounding box center [781, 164] width 456 height 27
click at [963, 206] on label "Удалить" at bounding box center [979, 216] width 60 height 27
click at [810, 152] on input "творческая мастерская do" at bounding box center [781, 164] width 456 height 27
type input "Творческая мастерская DO"
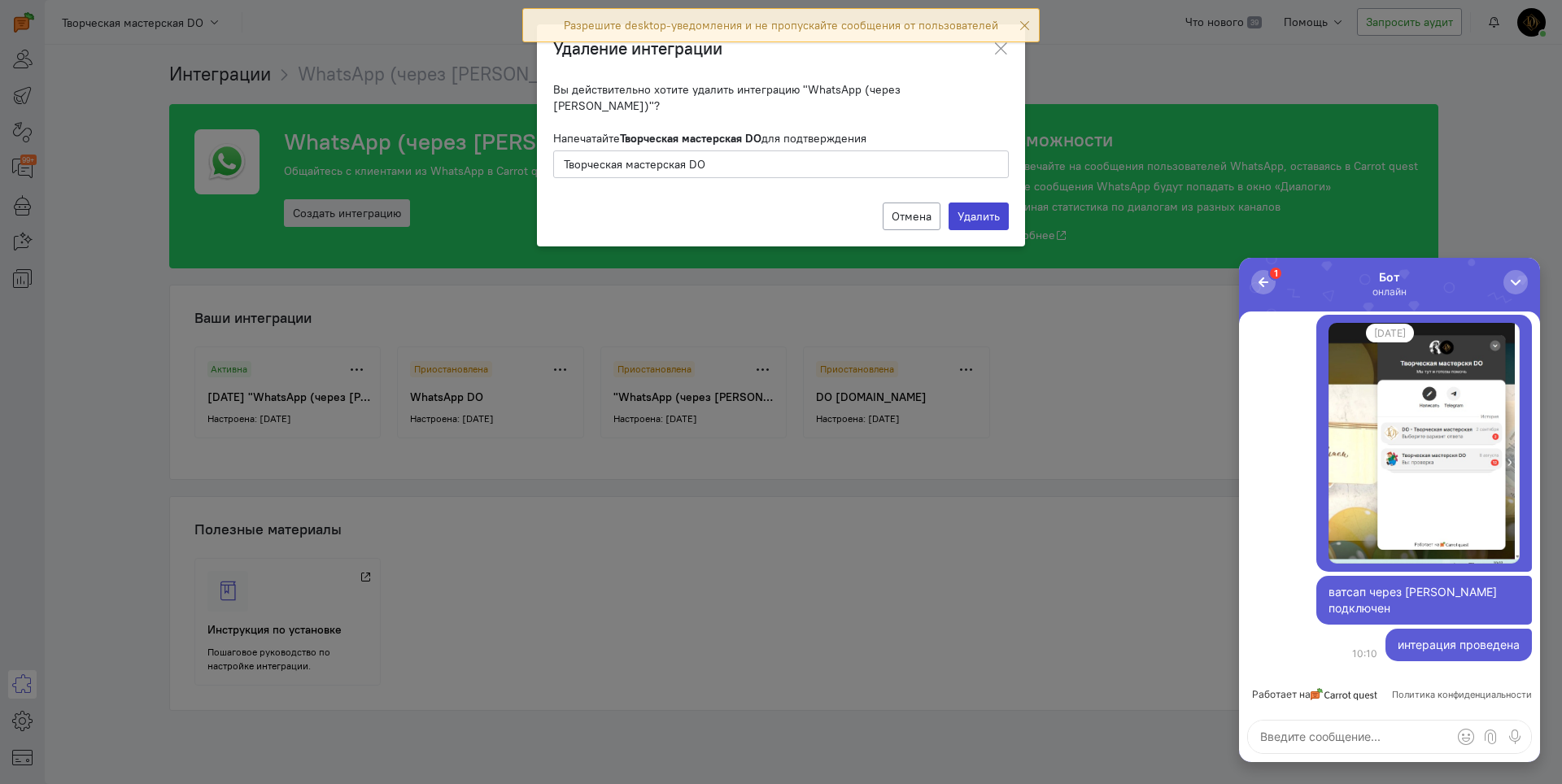
click at [961, 203] on label "Удалить" at bounding box center [979, 216] width 60 height 27
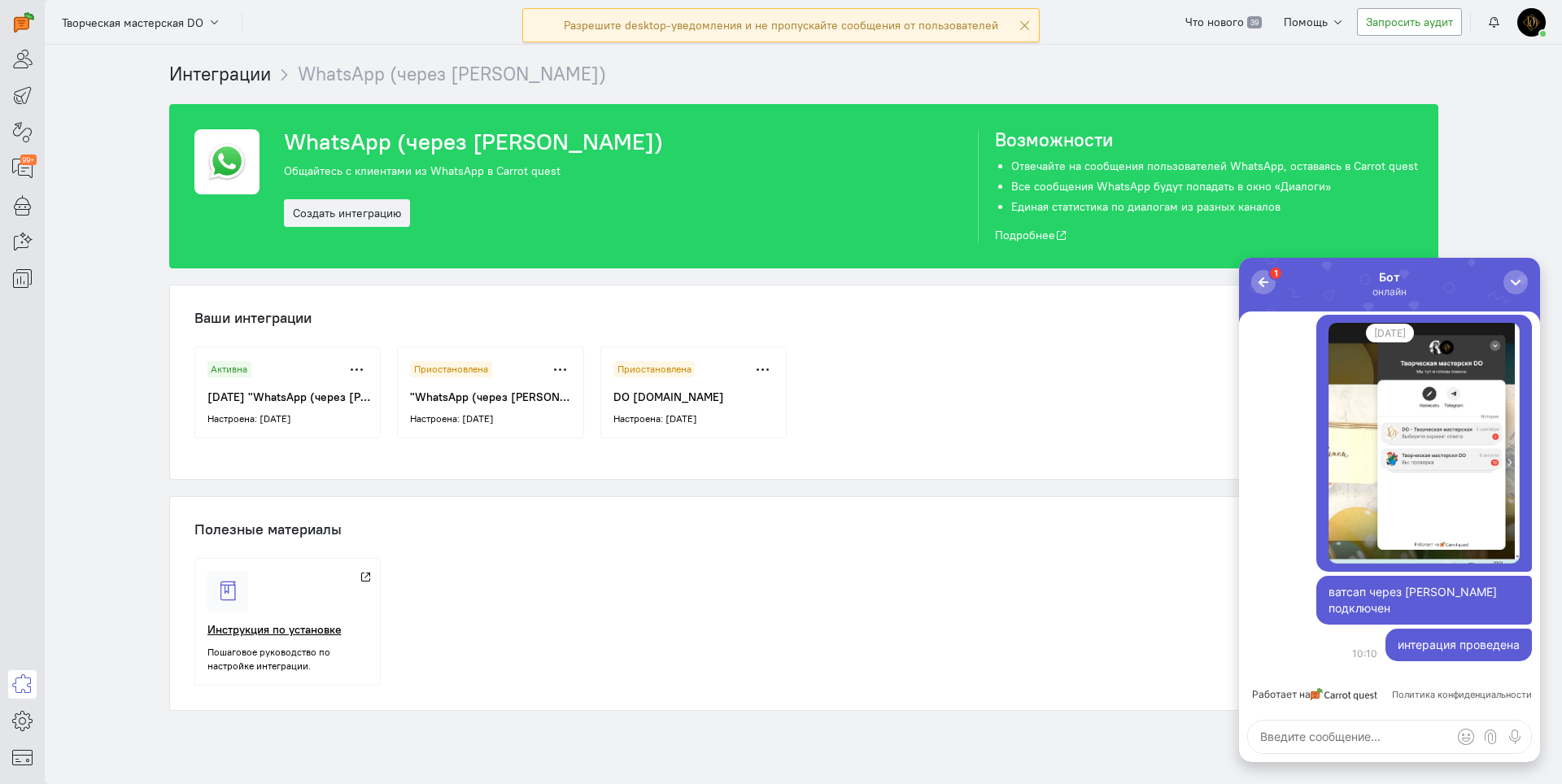
click at [264, 638] on link "Инструкция по установке Пошаговое руководство по настройке интеграции." at bounding box center [288, 621] width 187 height 127
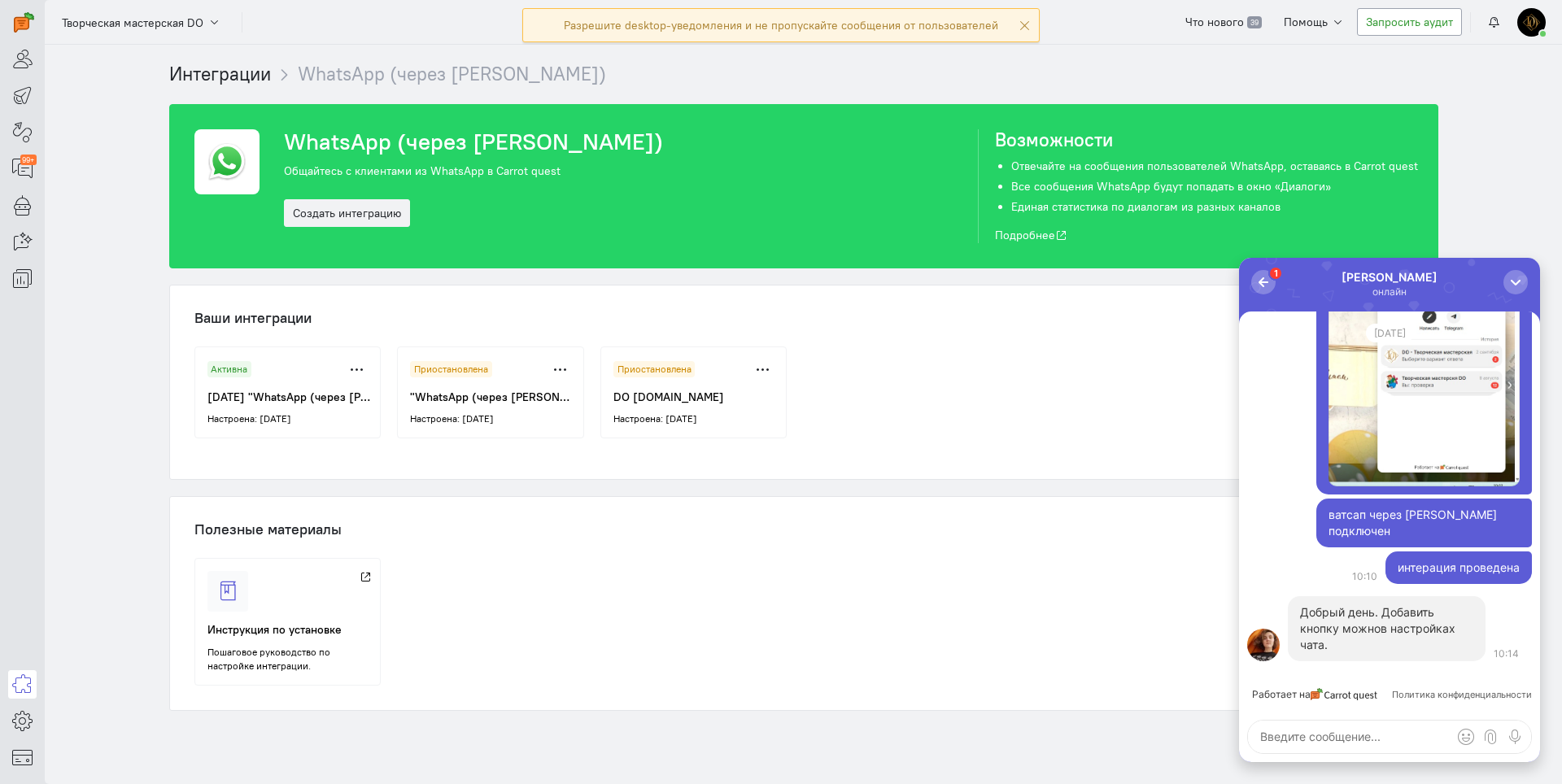
click at [1308, 646] on link "в настройках чата." at bounding box center [1378, 636] width 155 height 30
click at [13, 722] on icon at bounding box center [22, 720] width 20 height 19
click at [86, 597] on link "Общие настройки" at bounding box center [131, 588] width 173 height 26
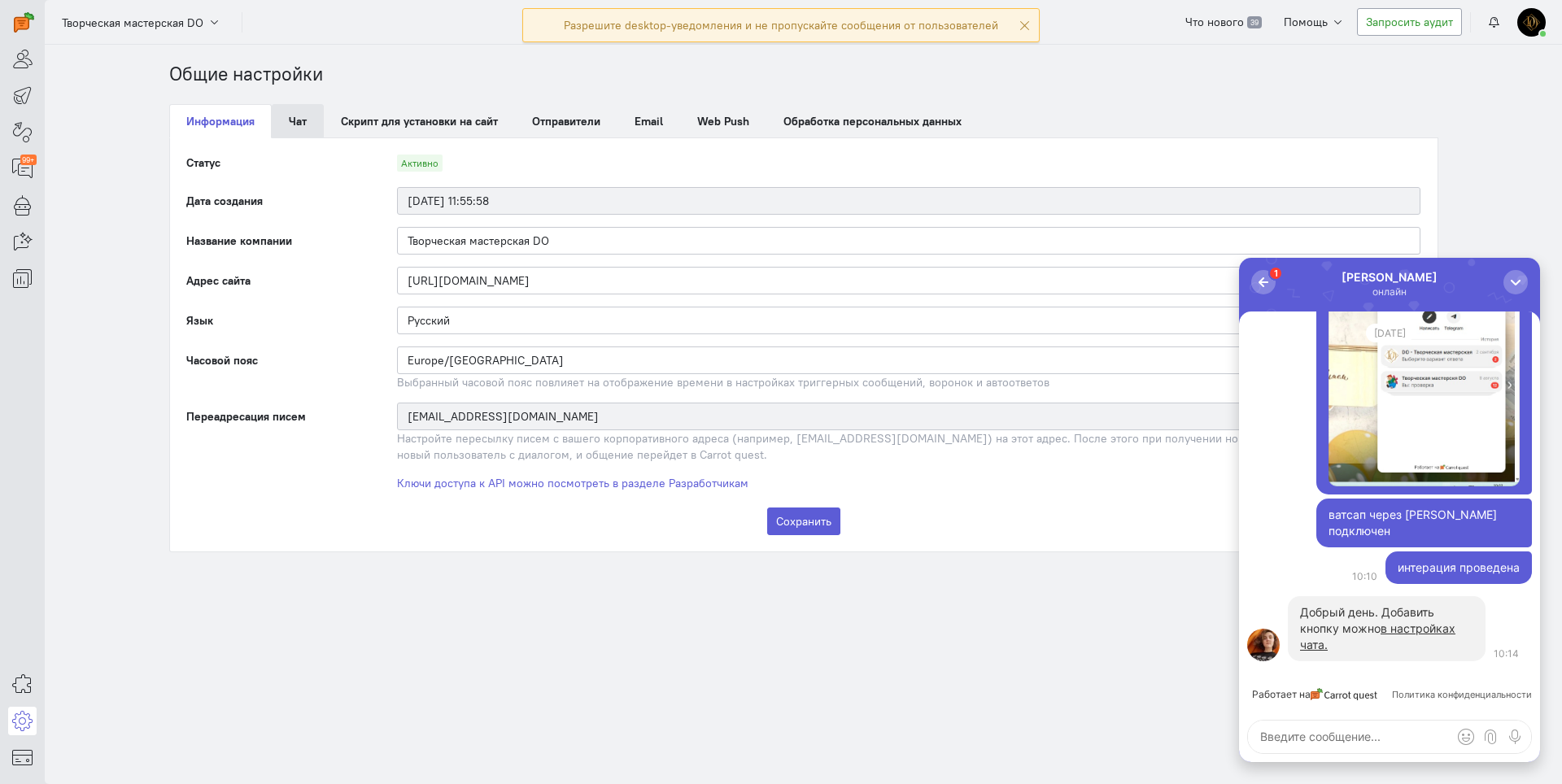
click at [287, 132] on link "Чат" at bounding box center [297, 122] width 52 height 35
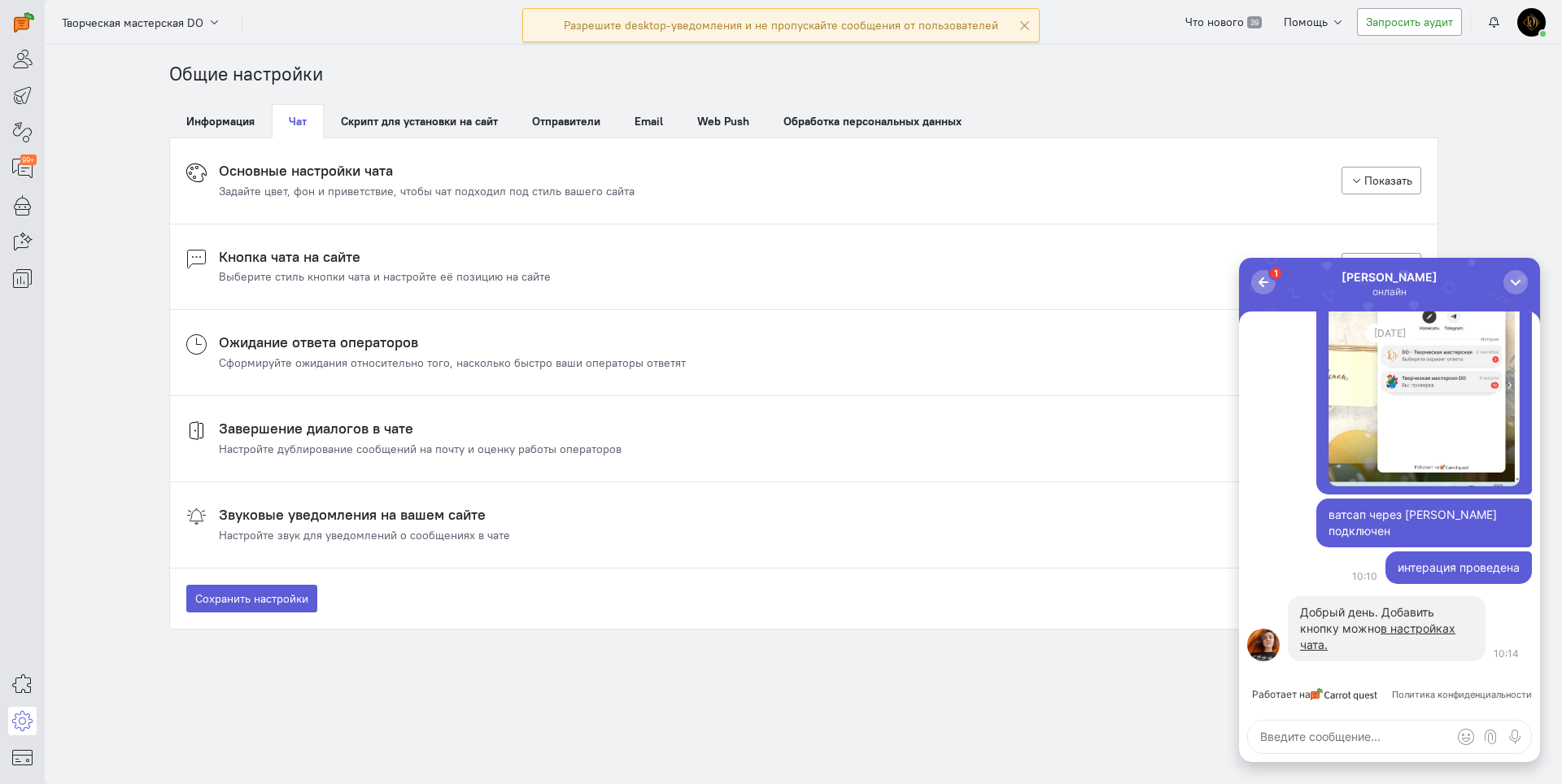
click at [256, 282] on div "Выберите стиль кнопки чата и настройте её позицию на сайте" at bounding box center [384, 277] width 332 height 16
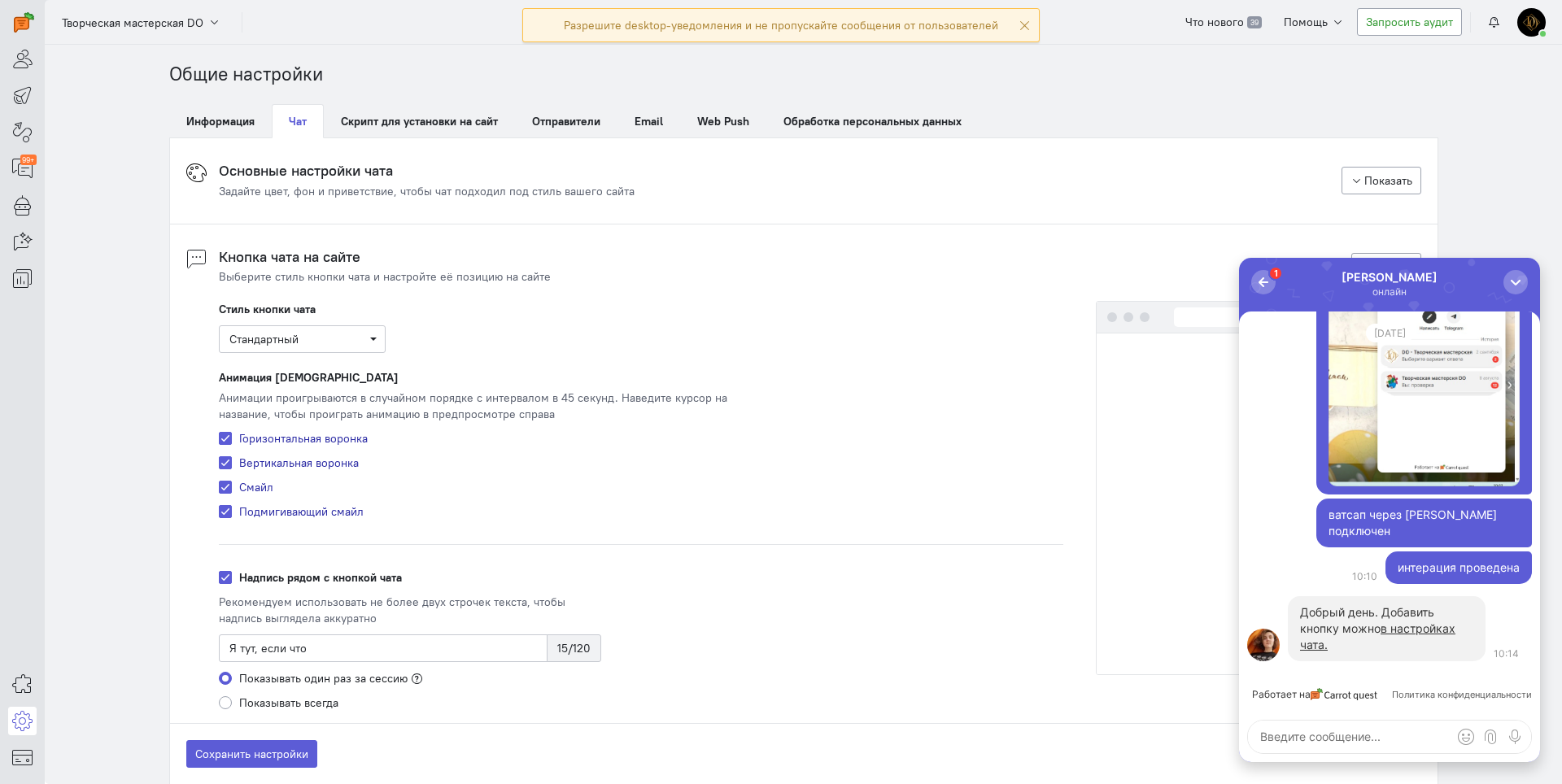
click at [299, 164] on h4 "Основные настройки чата" at bounding box center [427, 171] width 416 height 16
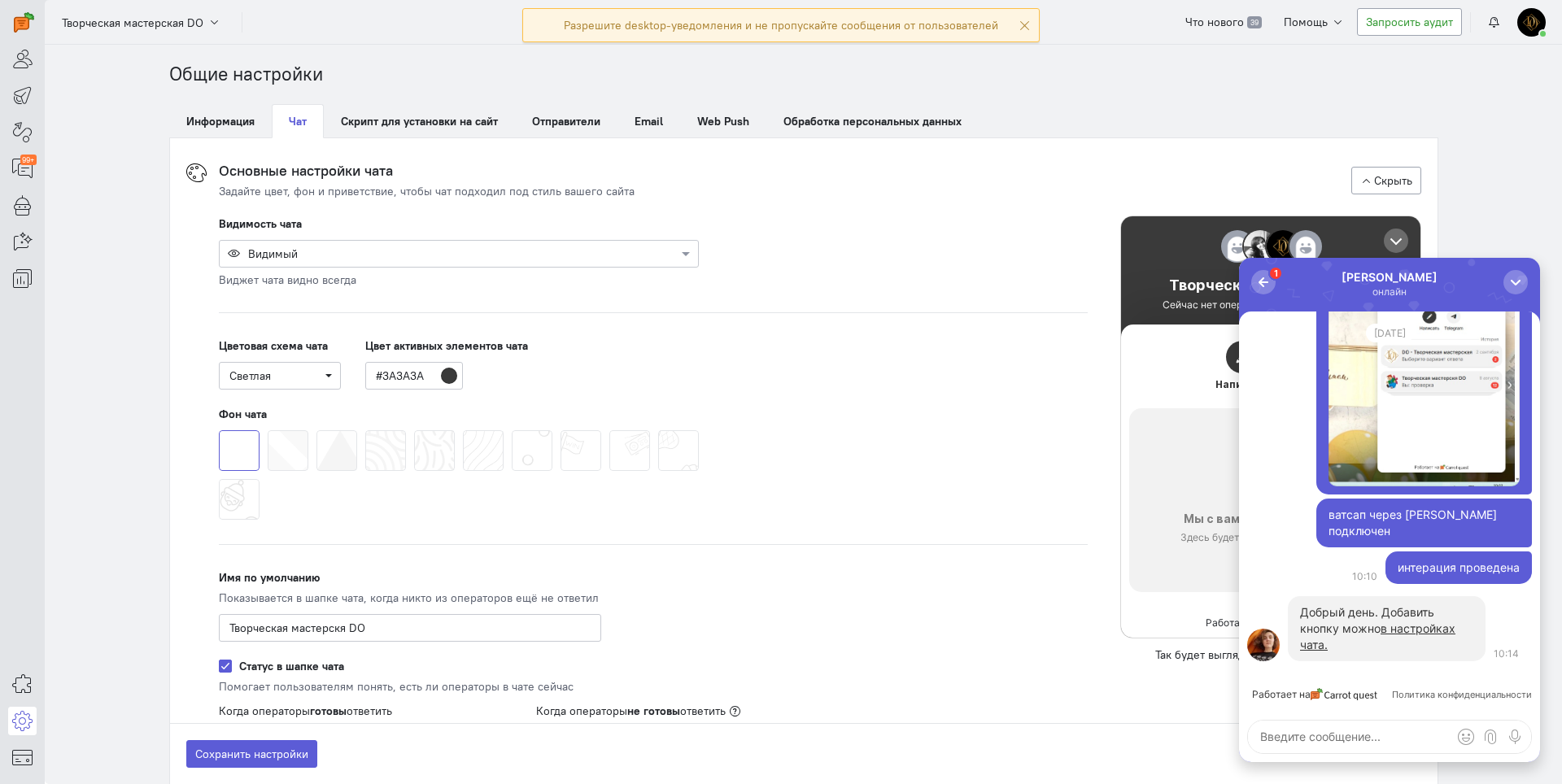
click at [189, 411] on div "Видимость чата Видимый Виджет чата видно всегда ПК и планшеты Ширина экрана >48…" at bounding box center [803, 790] width 1268 height 1184
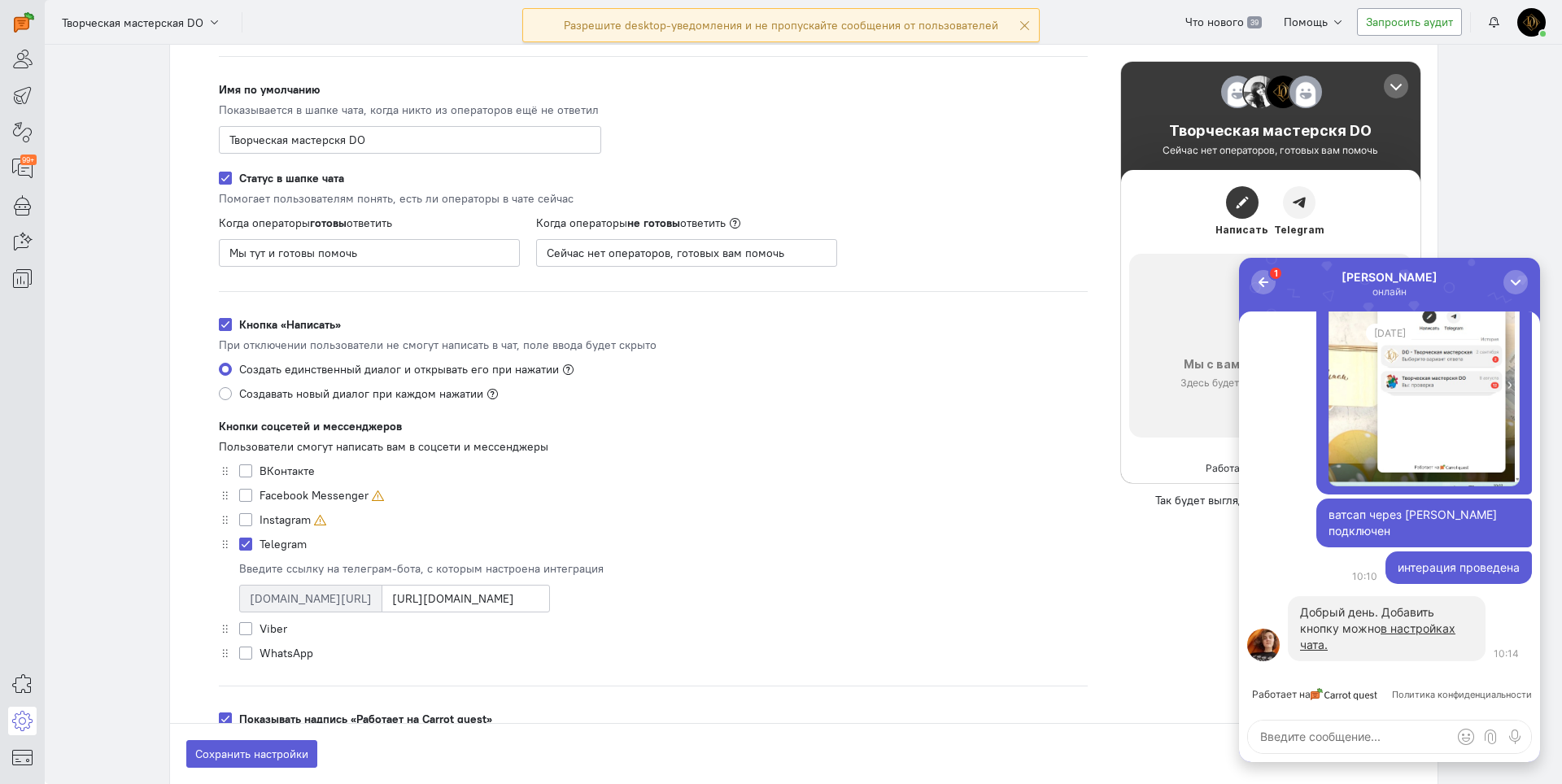
scroll to position [521, 0]
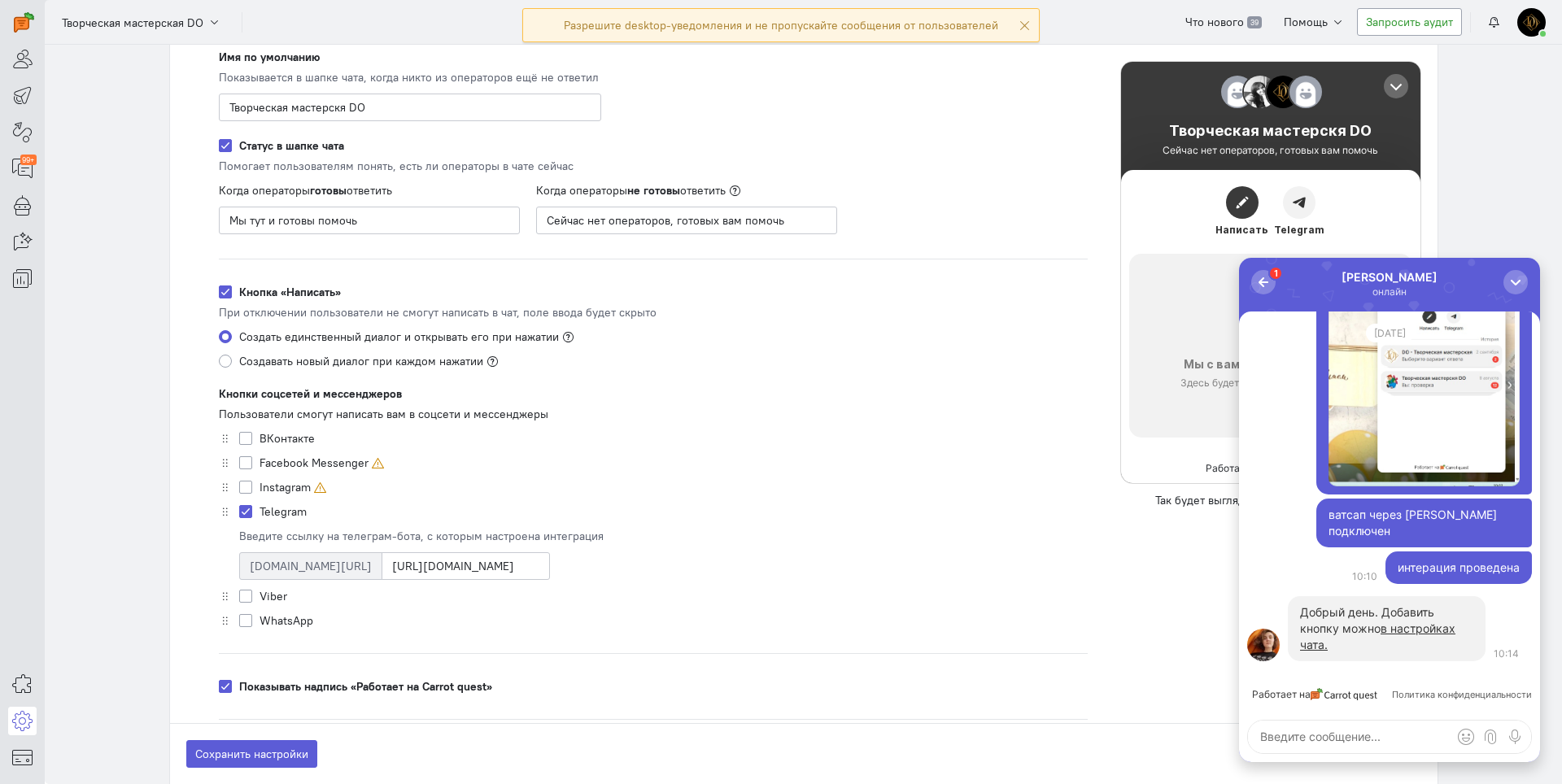
click at [260, 624] on label "WhatsApp" at bounding box center [286, 620] width 54 height 16
click at [239, 624] on input "WhatsApp" at bounding box center [245, 620] width 13 height 15
checkbox input "true"
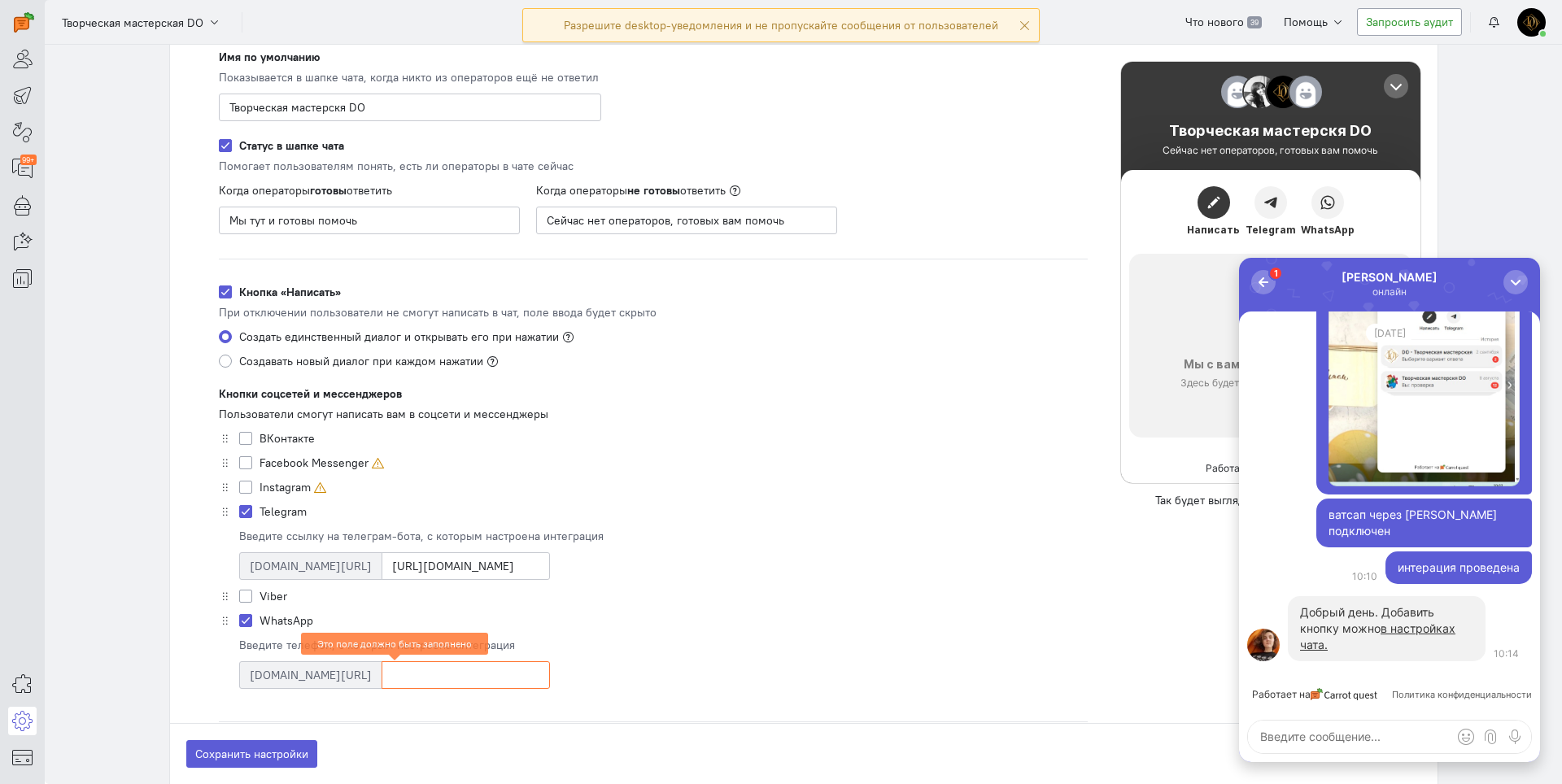
click at [382, 680] on input at bounding box center [465, 675] width 168 height 27
paste input "[PHONE_NUMBER]"
type input "[PHONE_NUMBER]"
click at [249, 759] on button "Сохранить настройки" at bounding box center [252, 754] width 131 height 27
click at [15, 66] on icon at bounding box center [22, 58] width 20 height 19
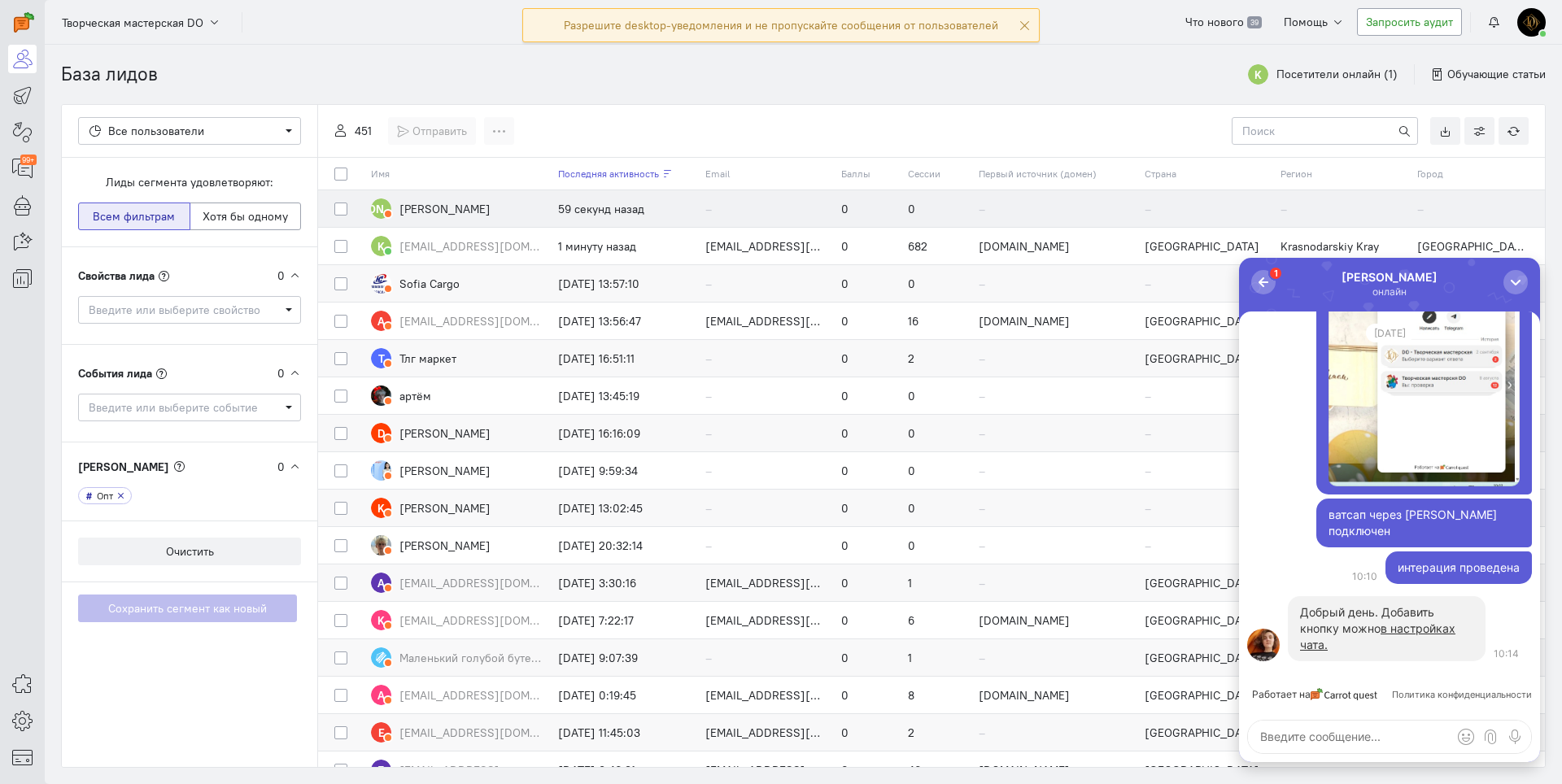
click at [433, 213] on span "[PERSON_NAME]" at bounding box center [445, 208] width 91 height 16
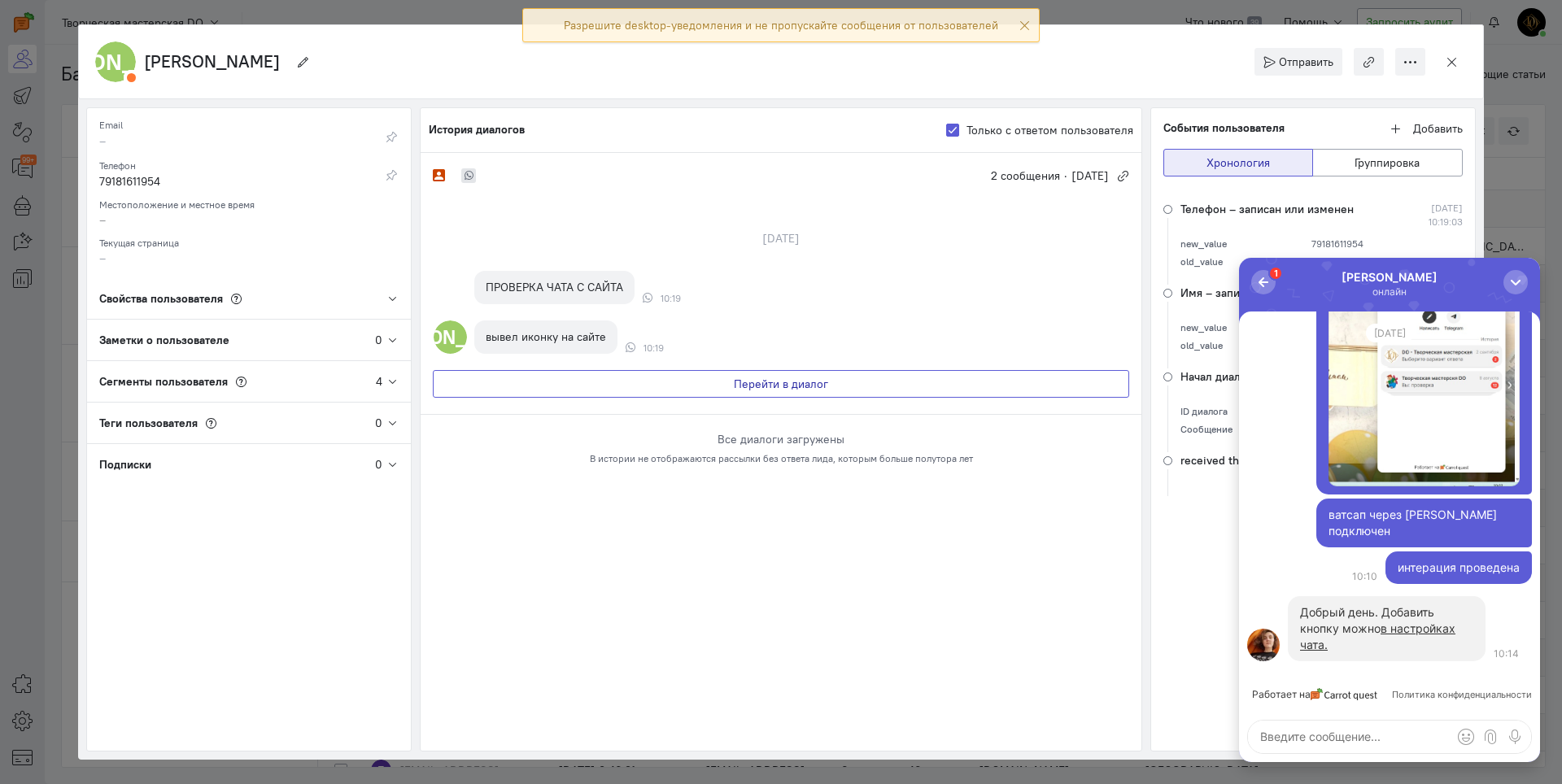
click at [566, 395] on button "Перейти в диалог" at bounding box center [781, 383] width 697 height 27
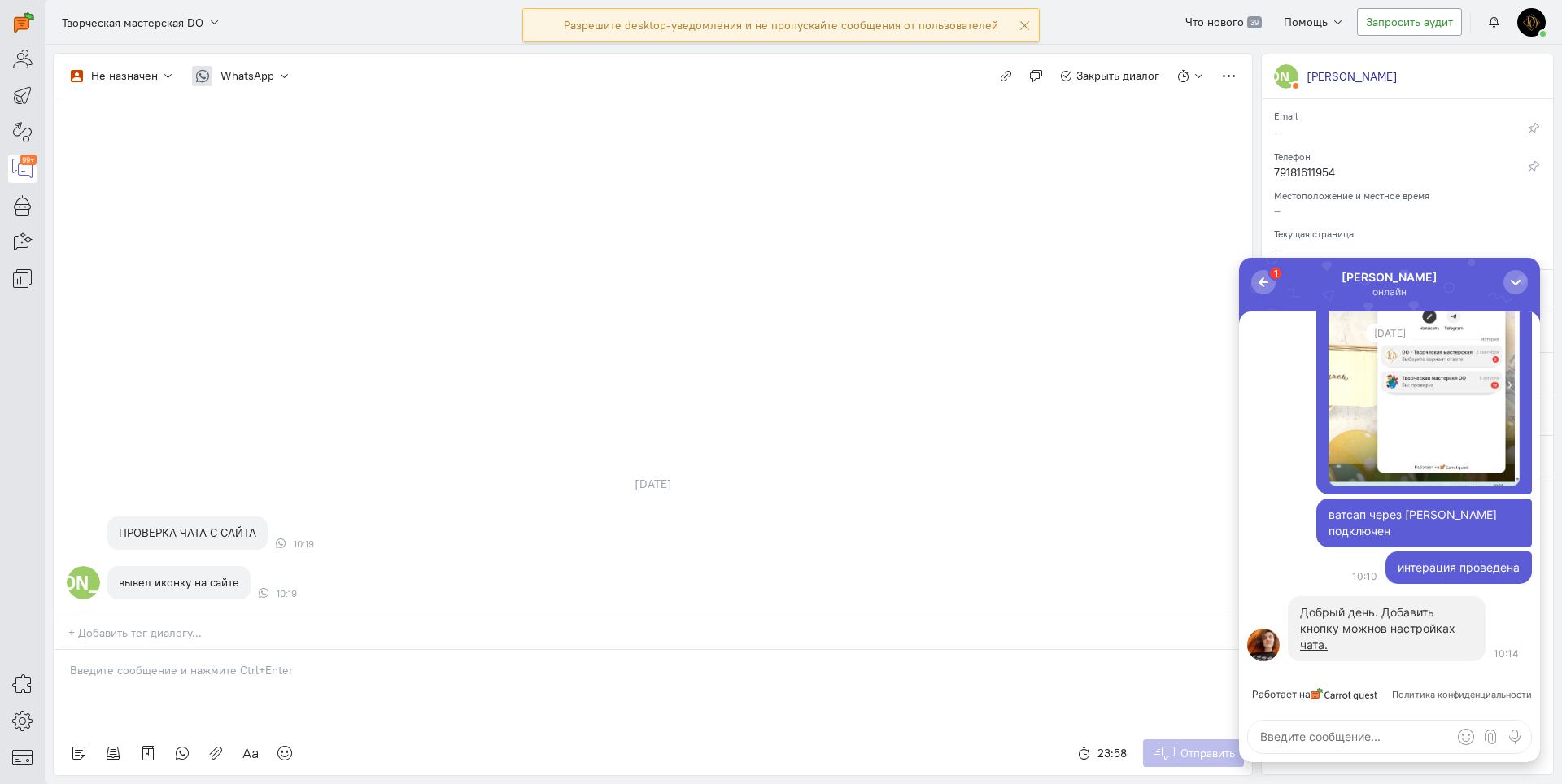
click at [518, 681] on div at bounding box center [652, 691] width 1199 height 82
click at [1179, 759] on button "Отправить" at bounding box center [1194, 753] width 102 height 27
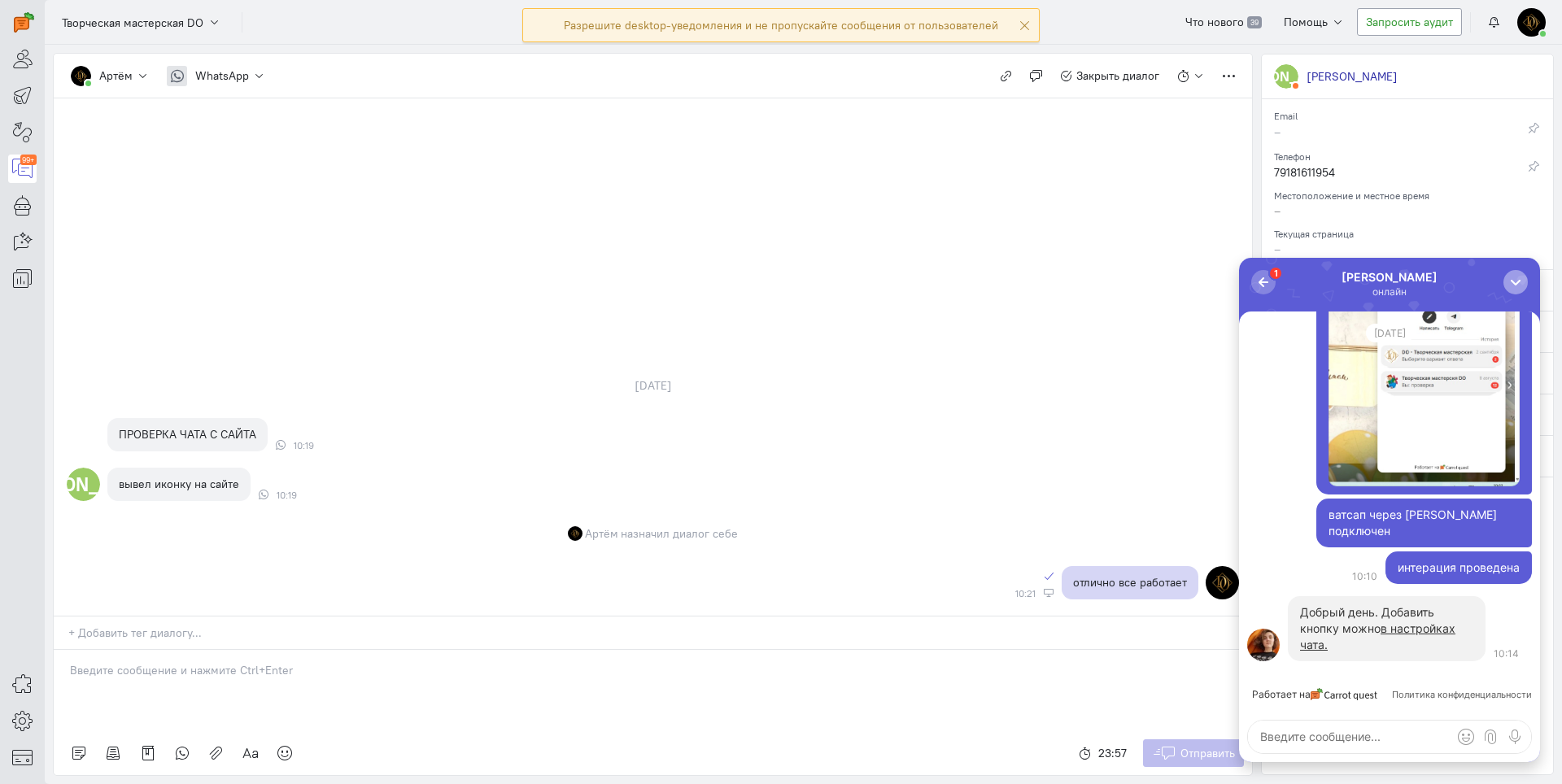
click at [1516, 283] on div "button" at bounding box center [1516, 283] width 16 height 16
